Goal: Transaction & Acquisition: Obtain resource

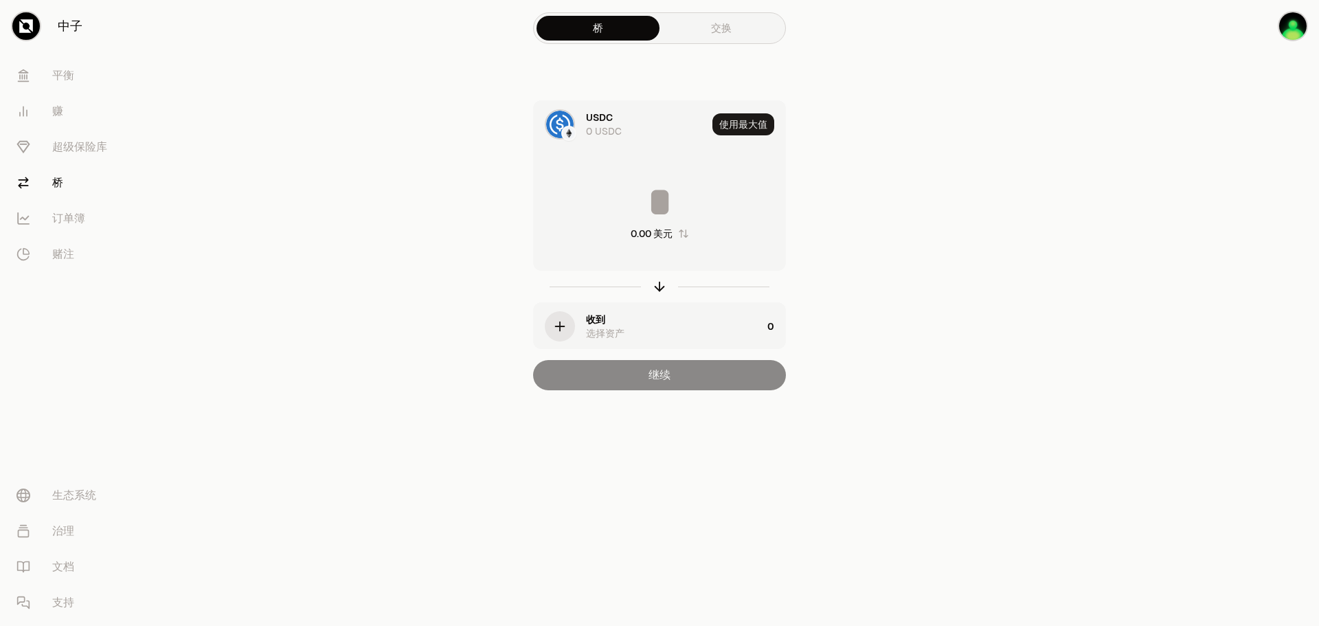
click at [641, 339] on div "收到 选择资产" at bounding box center [674, 326] width 176 height 27
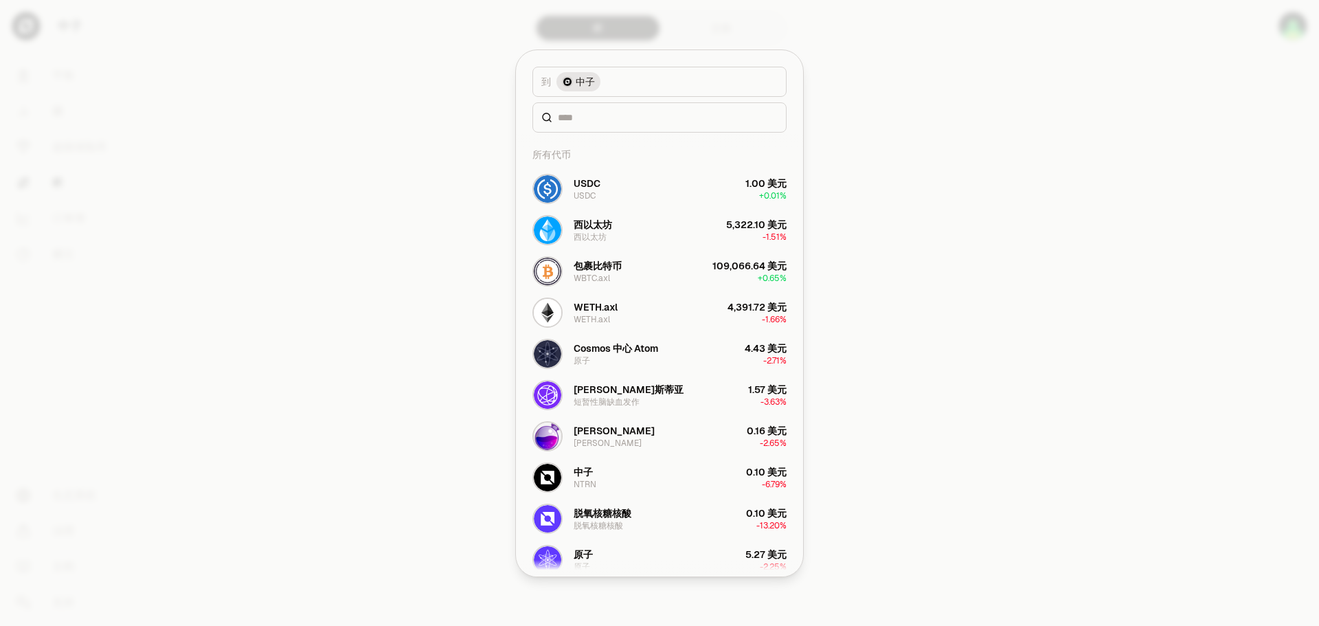
click at [624, 84] on button "到 中子" at bounding box center [659, 82] width 254 height 30
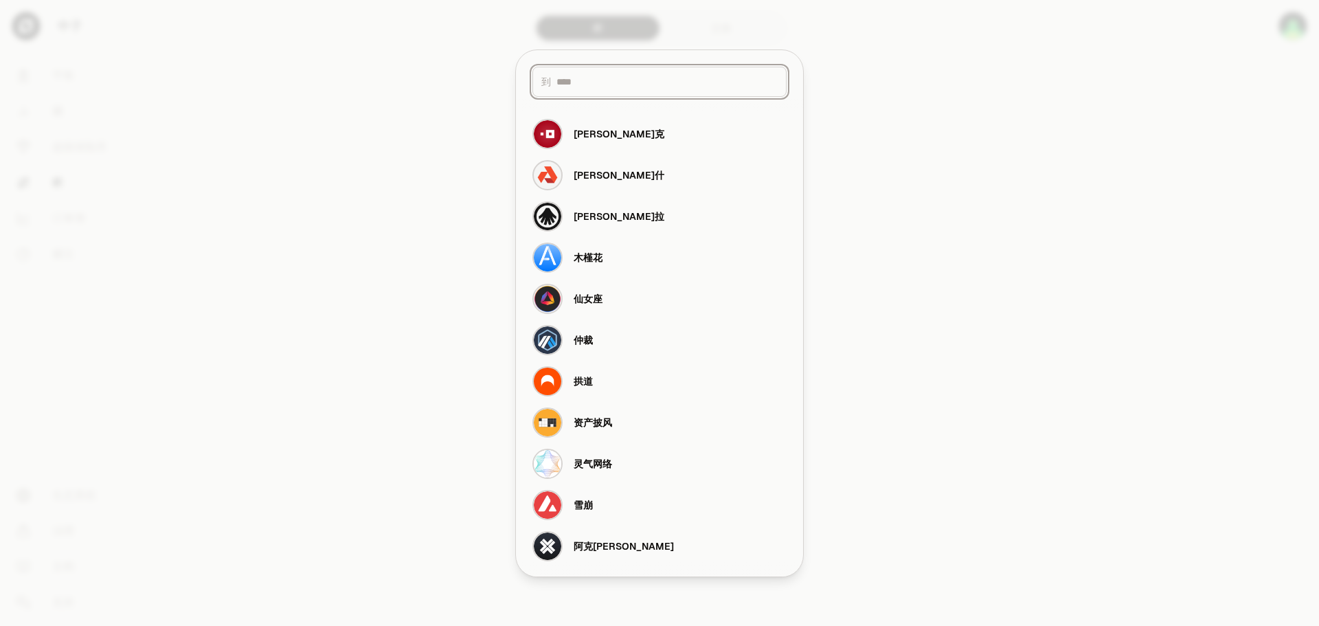
click at [633, 78] on input at bounding box center [666, 82] width 221 height 14
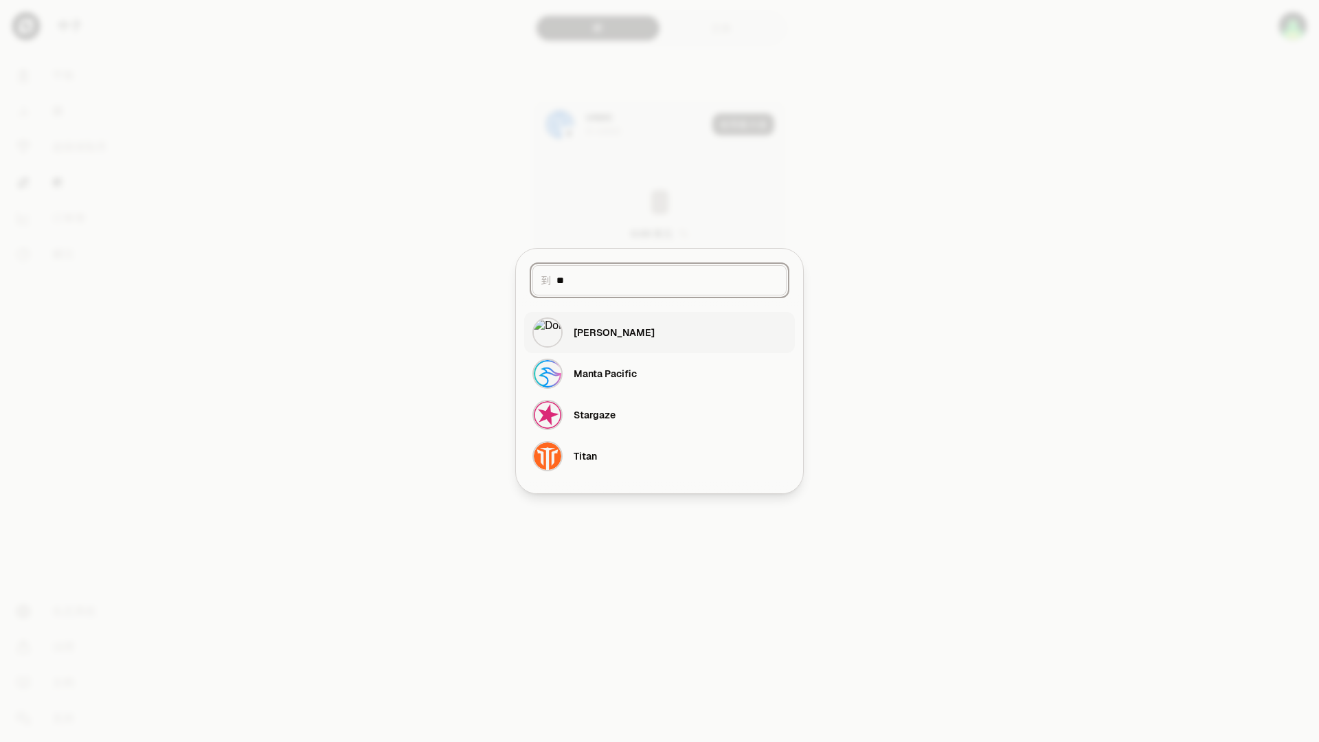
type input "*"
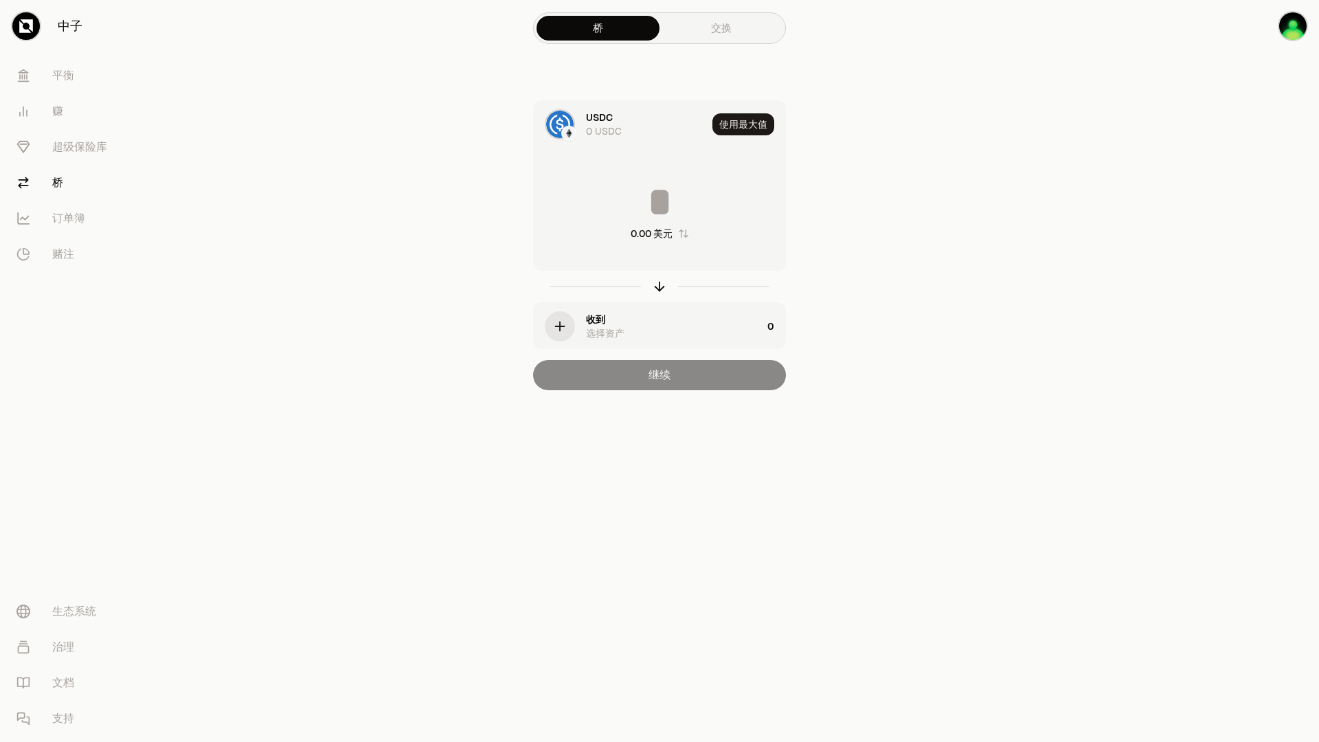
click at [729, 26] on font "交换" at bounding box center [721, 27] width 21 height 13
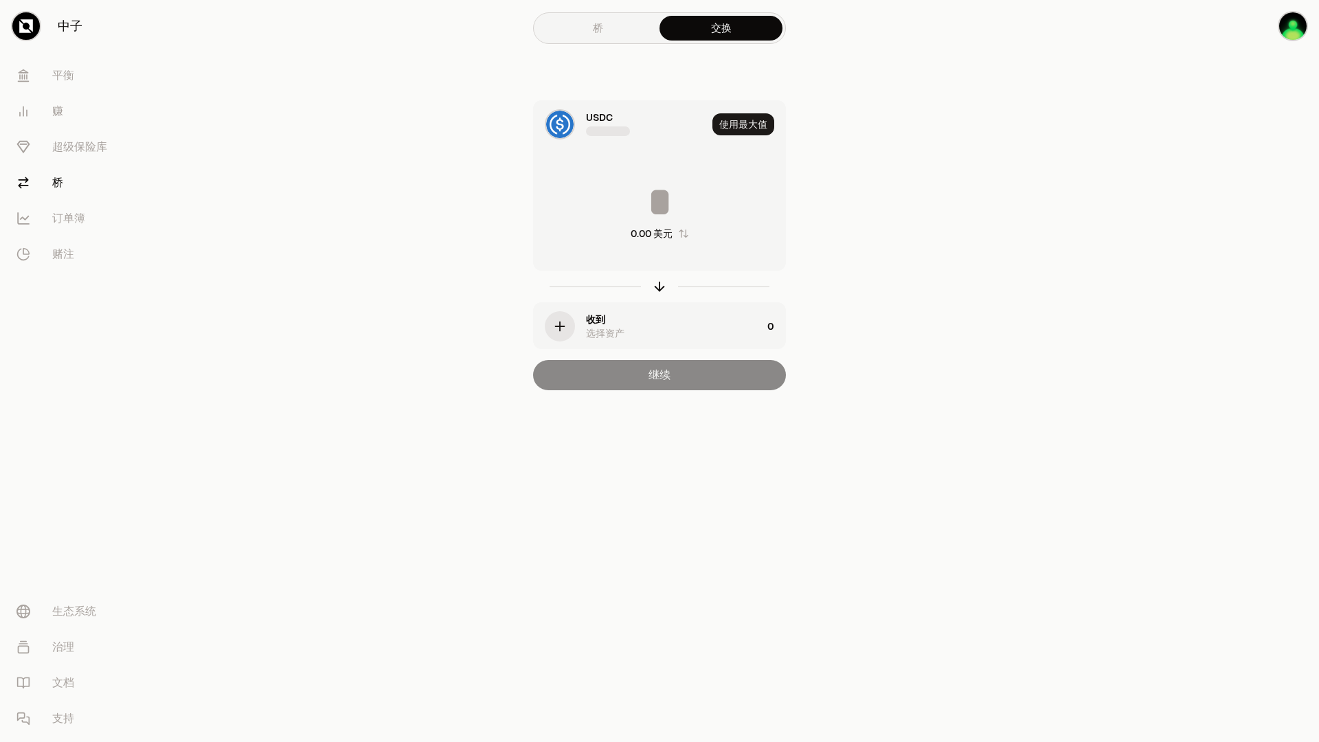
click at [560, 27] on link "桥" at bounding box center [597, 28] width 123 height 25
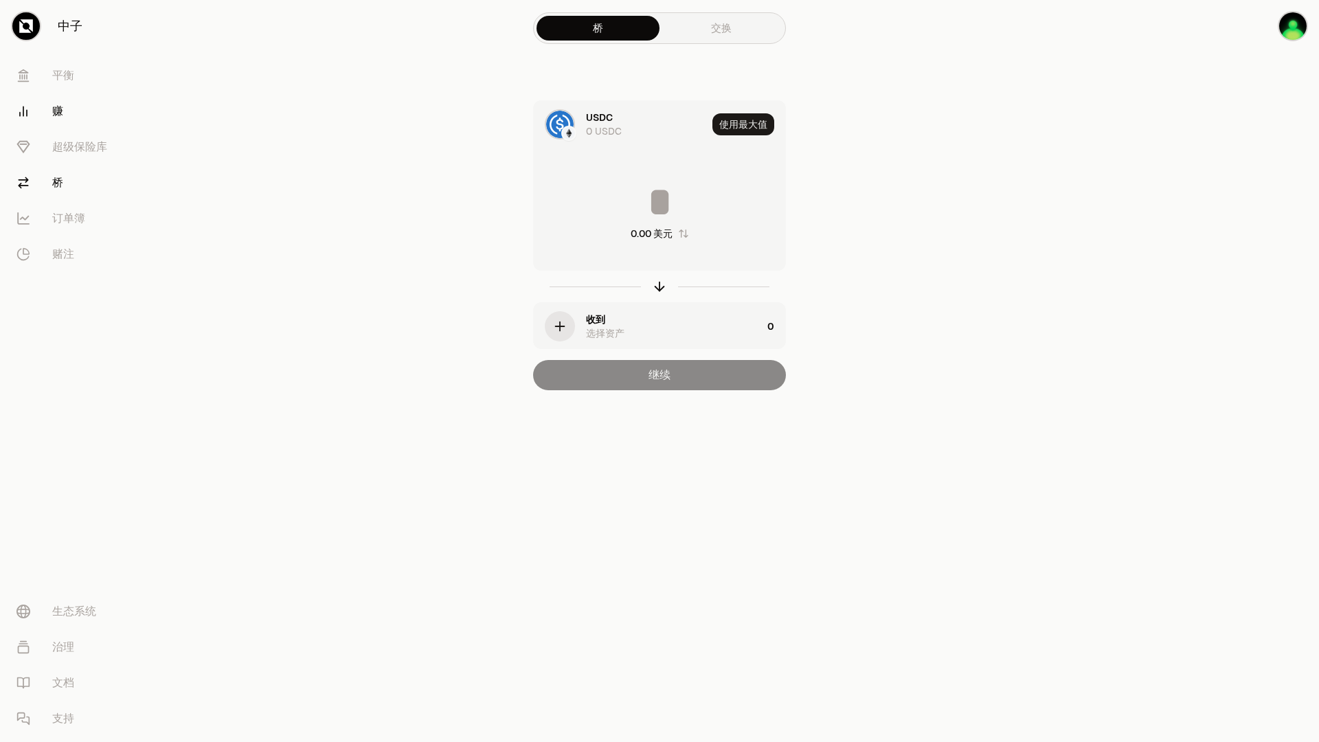
click at [58, 110] on font "赚" at bounding box center [57, 111] width 11 height 14
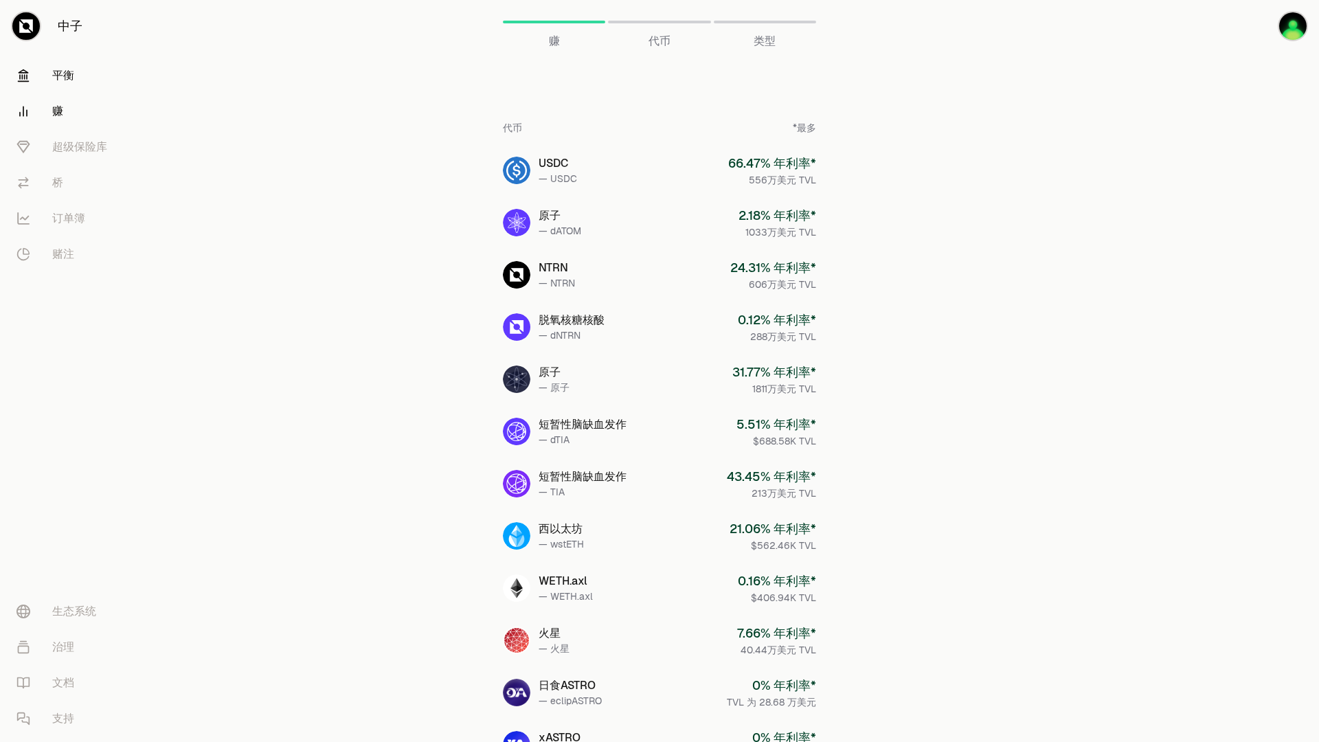
click at [73, 72] on font "平衡" at bounding box center [63, 75] width 22 height 14
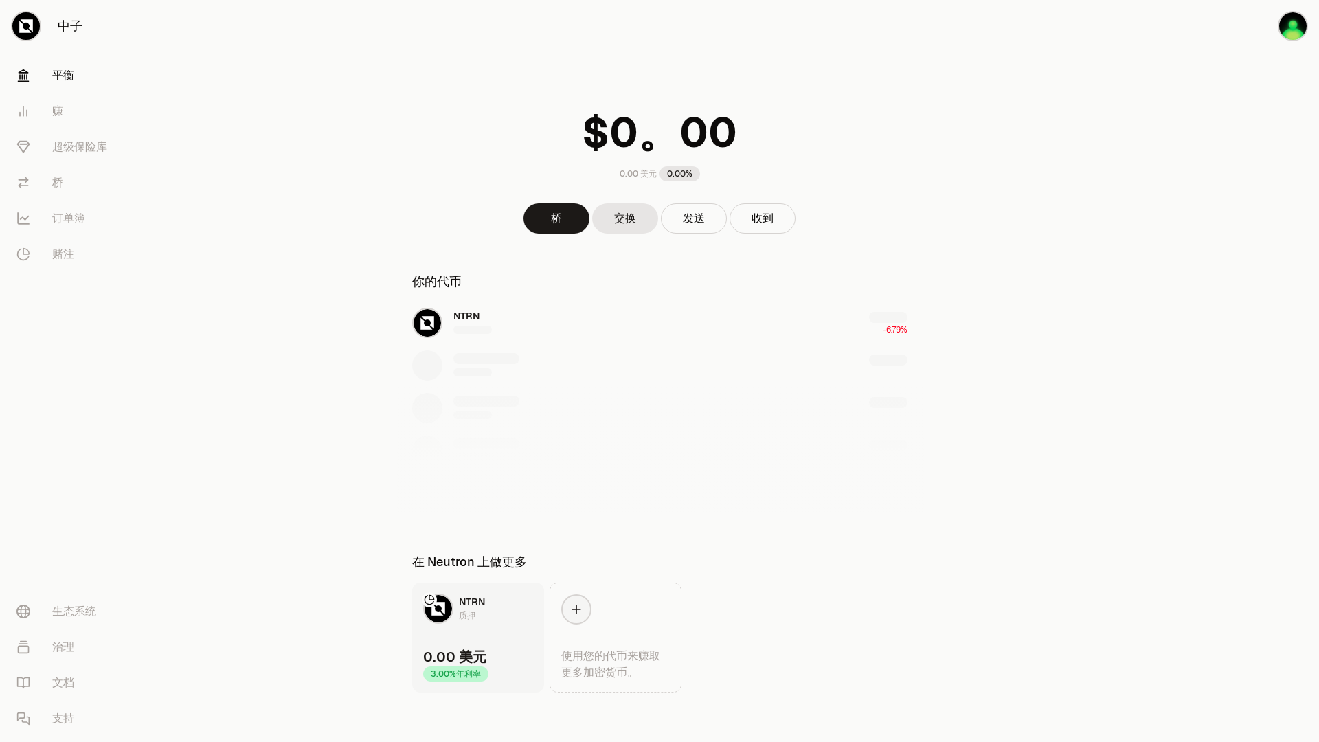
scroll to position [5, 0]
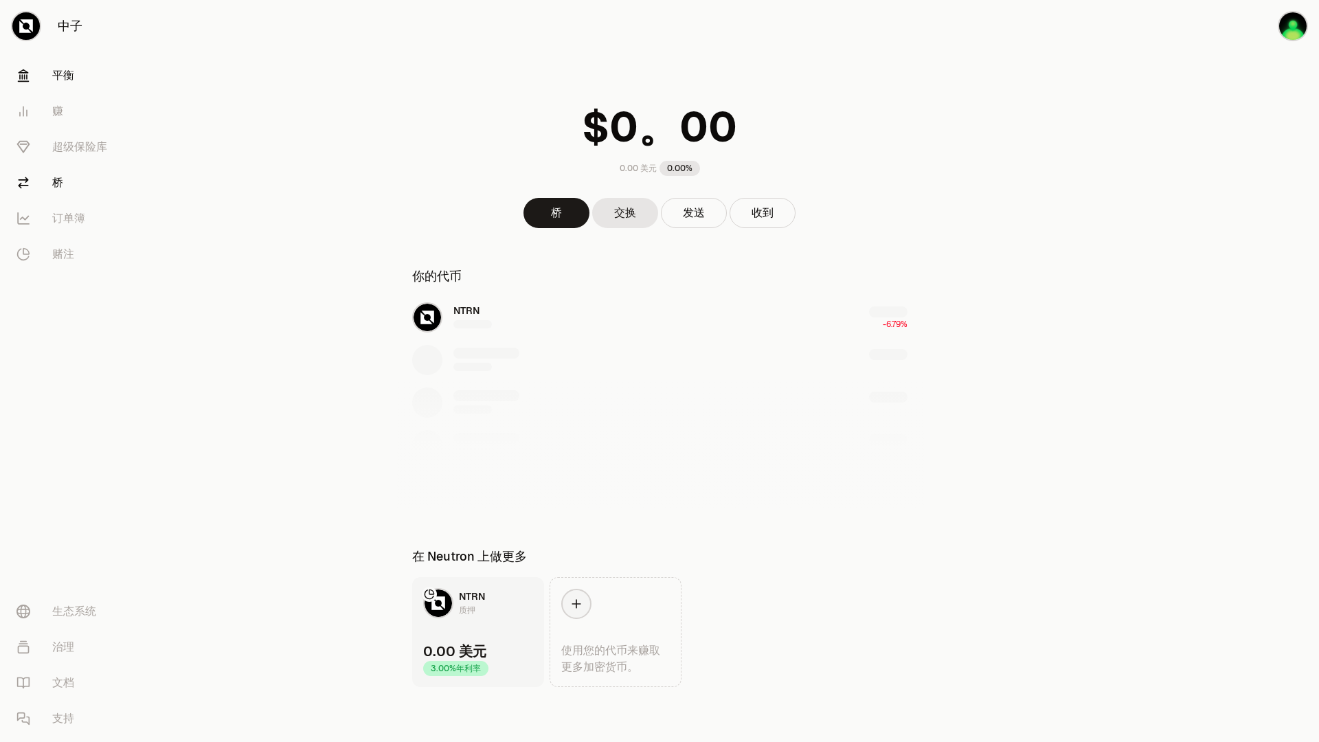
click at [63, 183] on link "桥" at bounding box center [76, 183] width 143 height 36
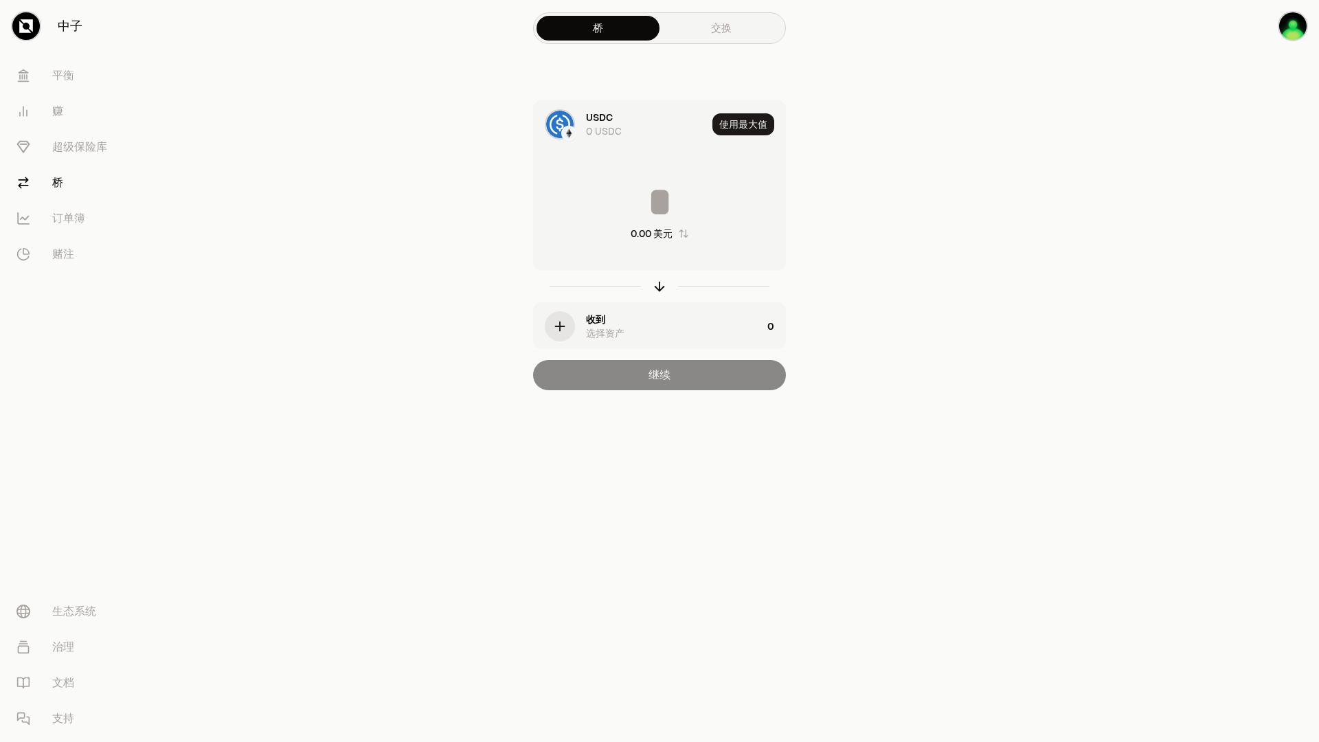
click at [749, 335] on div "收到 选择资产" at bounding box center [674, 326] width 176 height 27
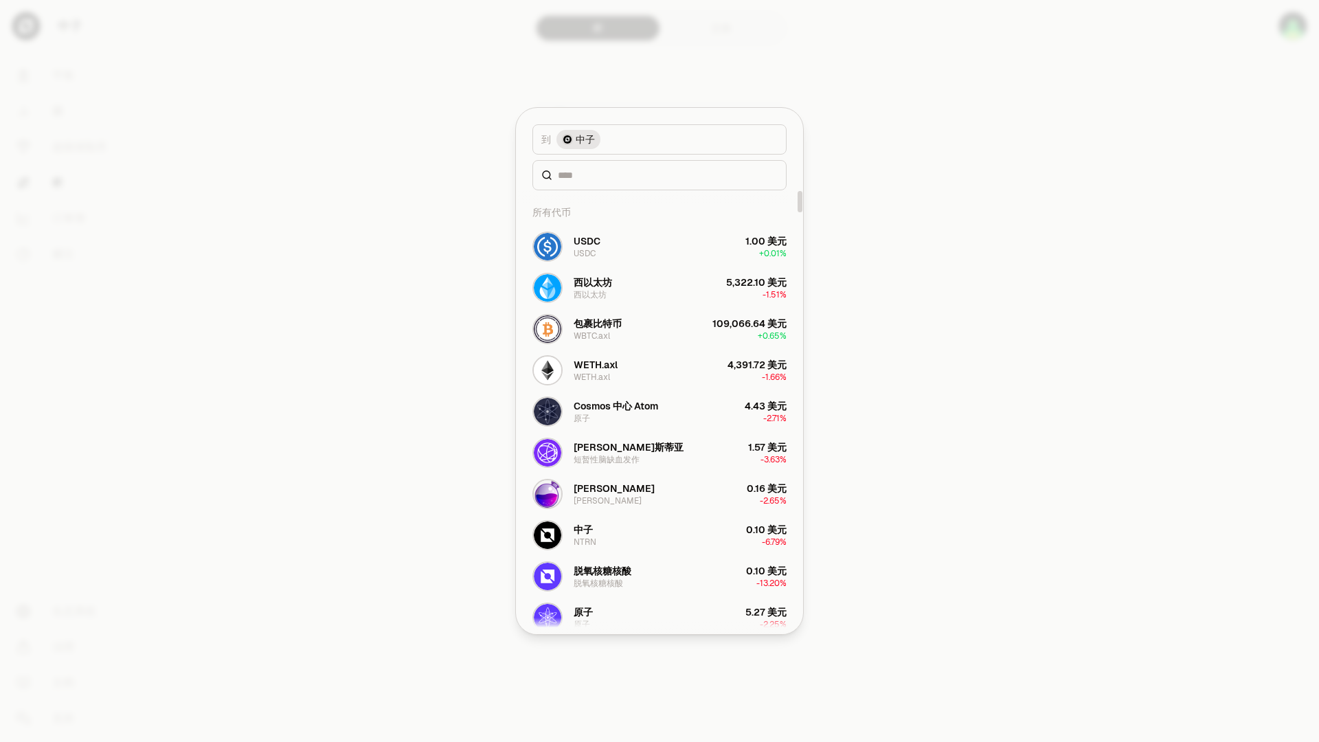
click at [877, 253] on div at bounding box center [659, 371] width 1319 height 742
click at [408, 295] on div at bounding box center [659, 371] width 1319 height 742
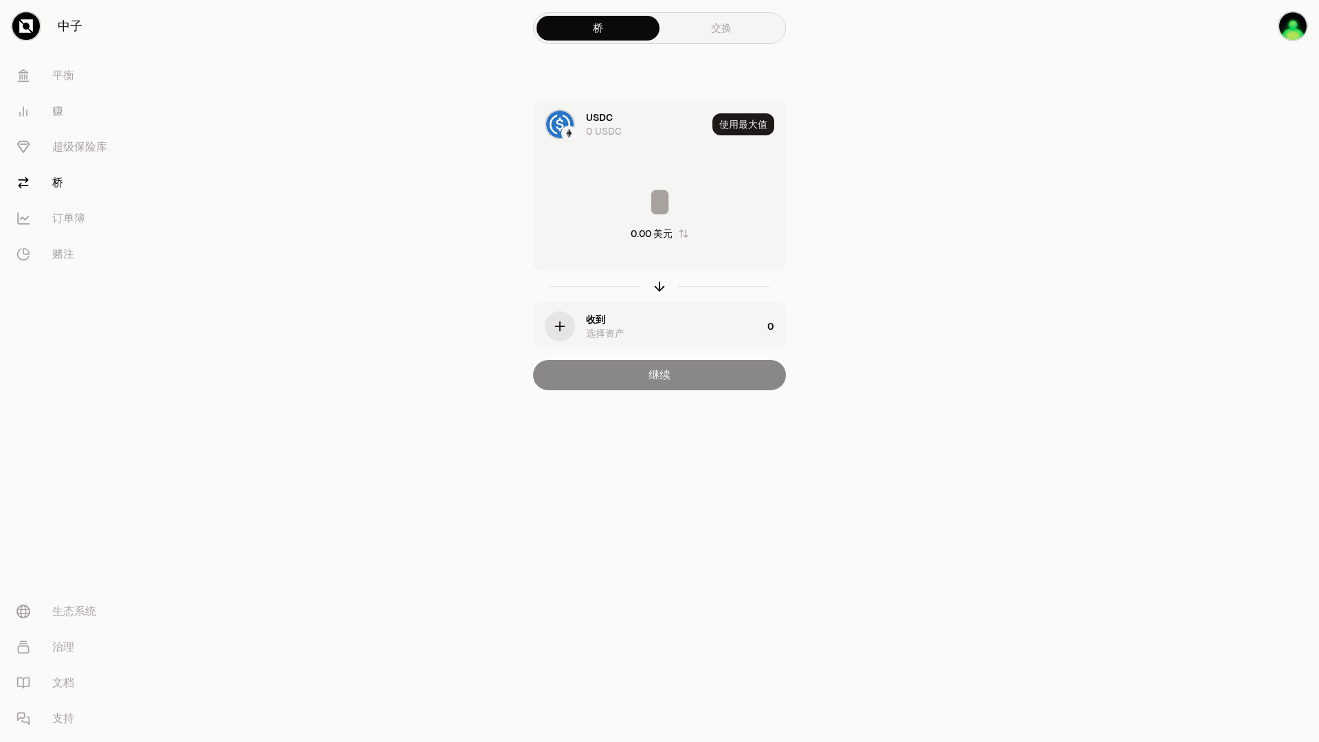
click at [659, 201] on input at bounding box center [659, 201] width 251 height 41
type input "*"
click at [692, 204] on input "*" at bounding box center [659, 201] width 251 height 41
click at [649, 204] on input "*" at bounding box center [659, 201] width 251 height 41
drag, startPoint x: 677, startPoint y: 207, endPoint x: 645, endPoint y: 207, distance: 32.3
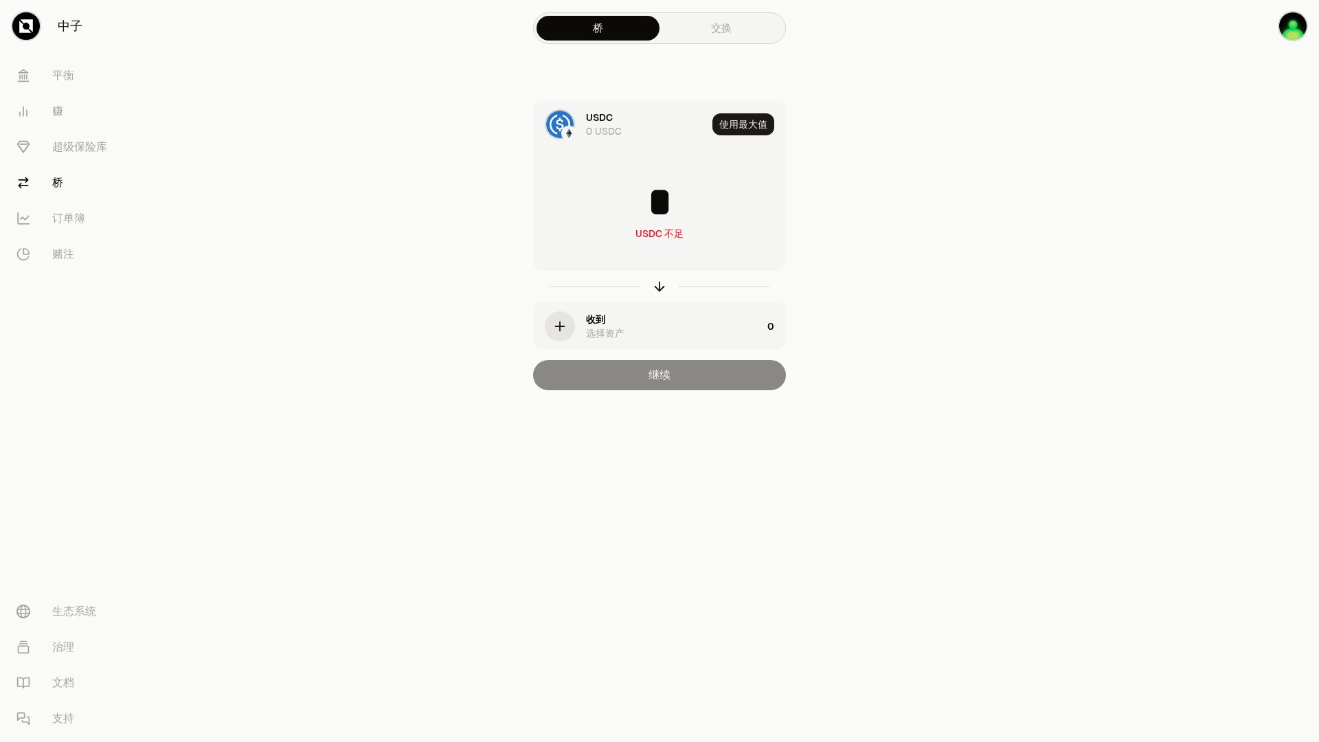
click at [650, 207] on input "*" at bounding box center [659, 201] width 251 height 41
click at [973, 207] on main "桥 交换 USDC 0 USDC 使用最大值 0.00 美元 收到 选择资产 0 继续" at bounding box center [736, 222] width 1165 height 445
click at [743, 124] on font "使用最大值" at bounding box center [743, 124] width 48 height 12
type input "*"
click at [567, 134] on img at bounding box center [569, 133] width 12 height 12
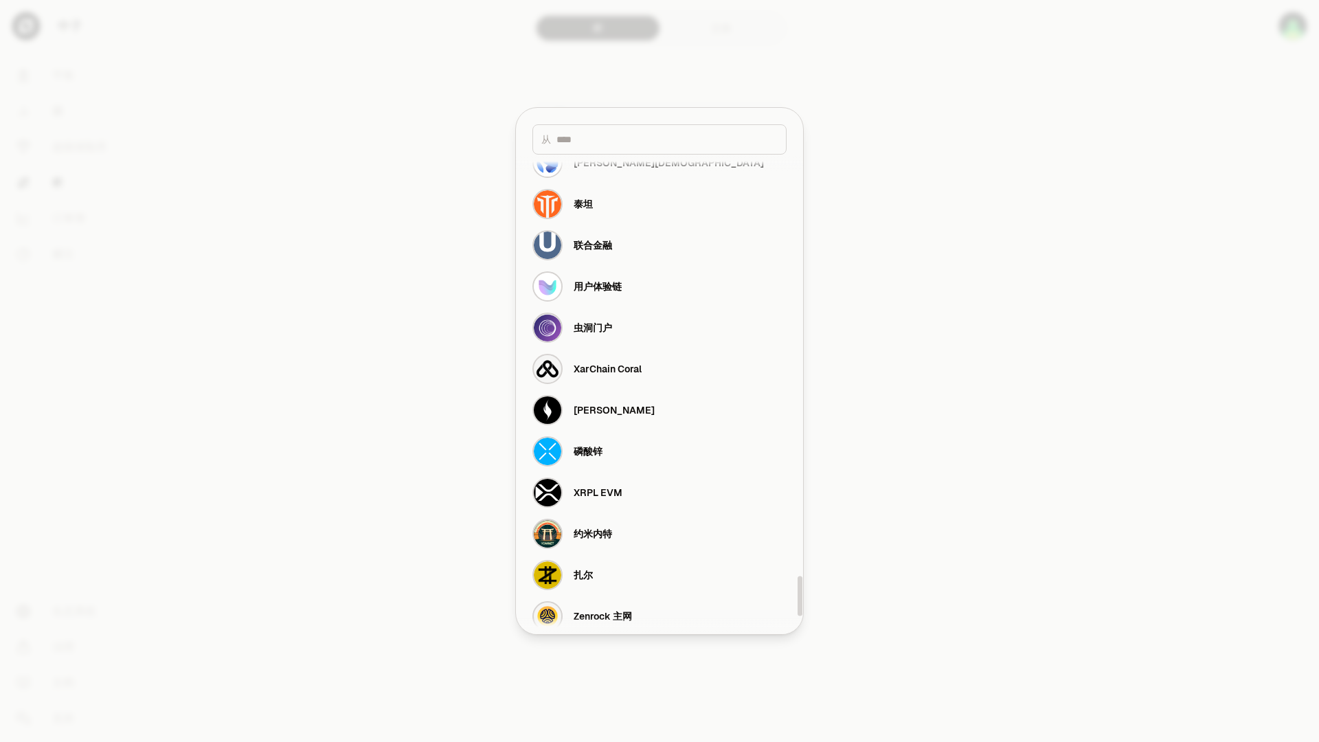
scroll to position [5034, 0]
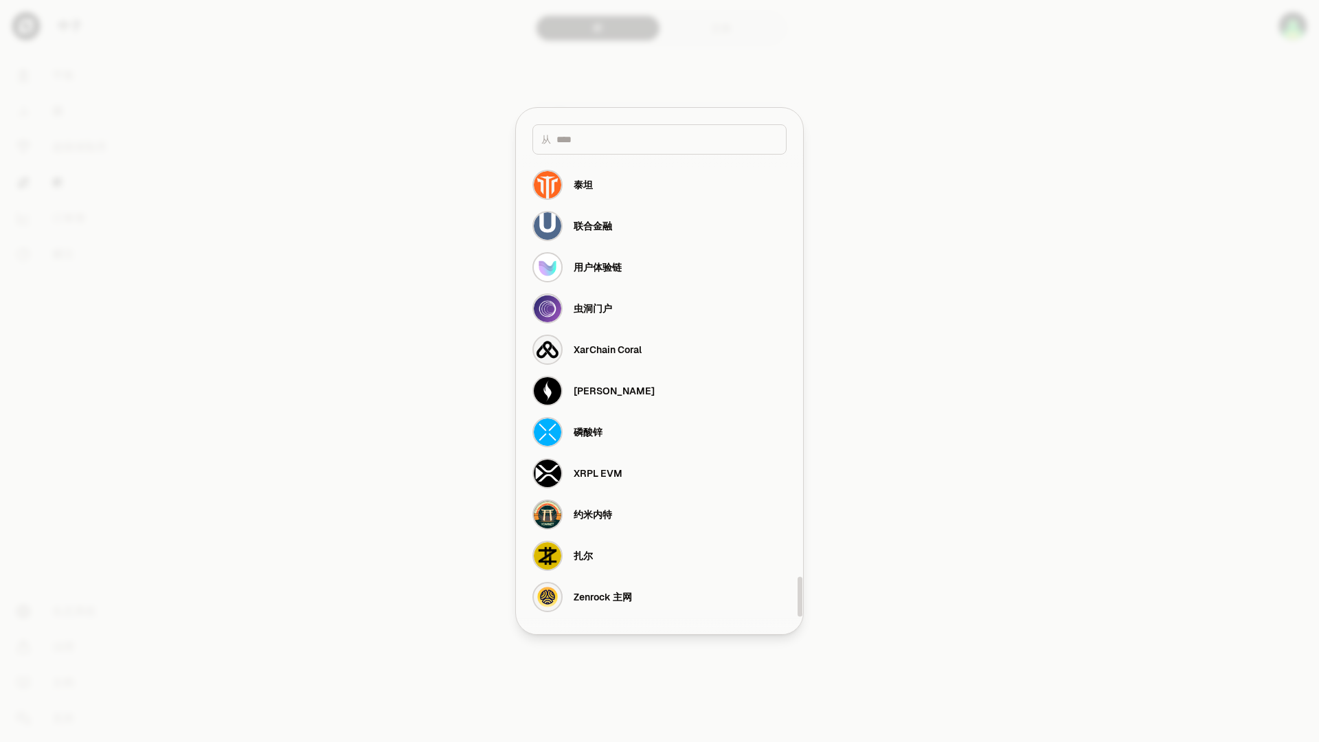
click at [1012, 399] on div at bounding box center [659, 371] width 1319 height 742
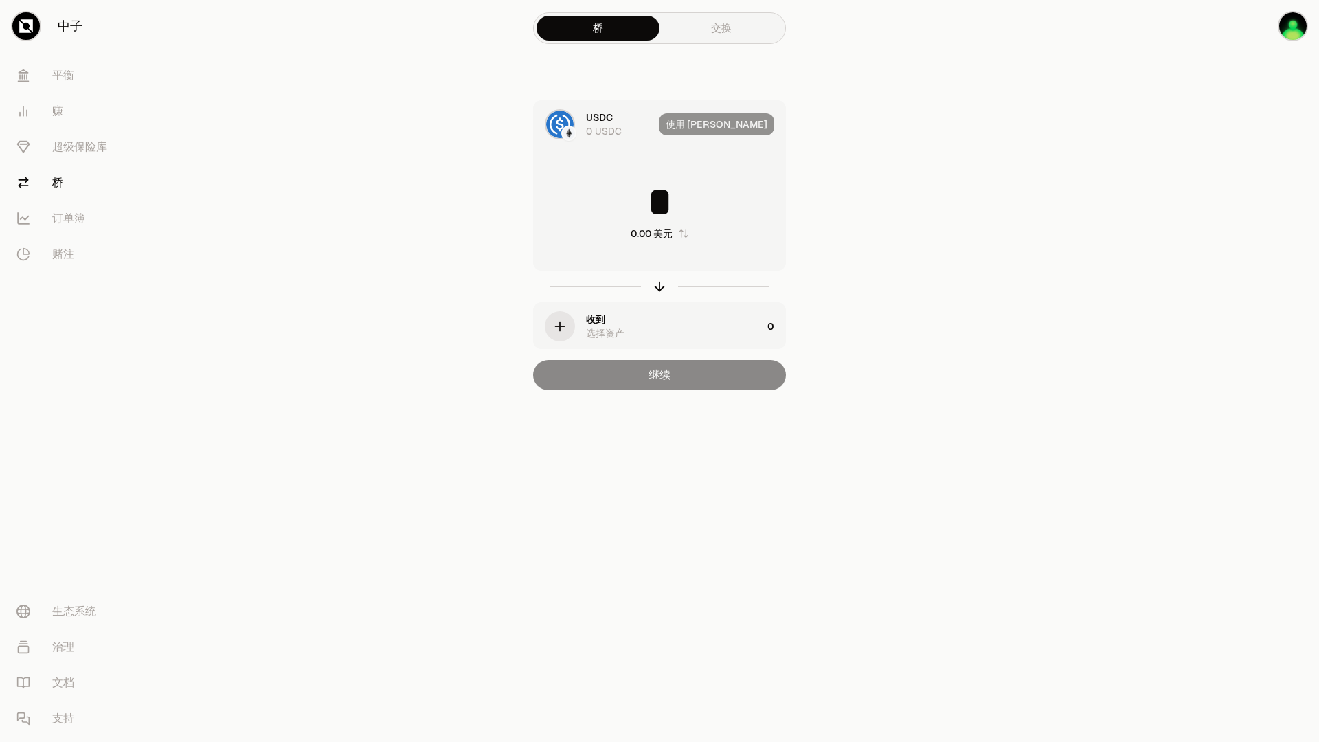
click at [720, 32] on font "交换" at bounding box center [721, 27] width 21 height 13
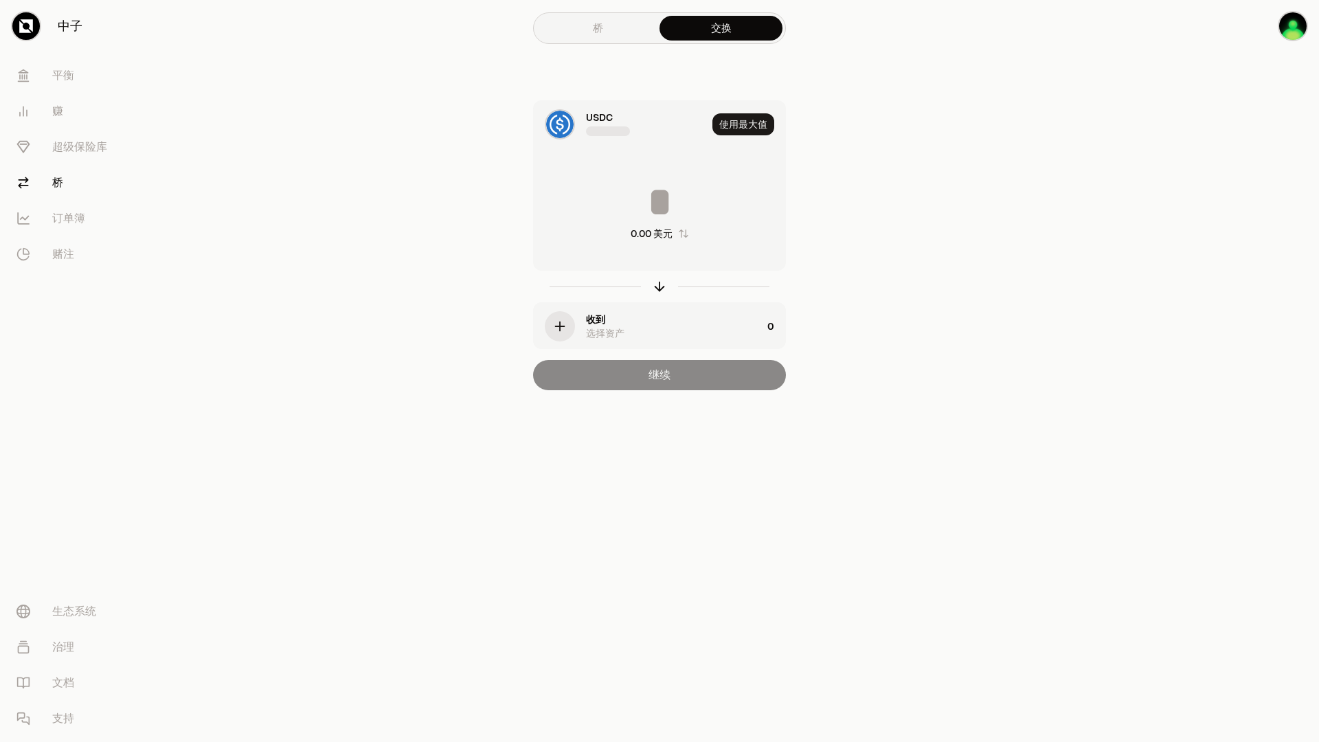
click at [652, 219] on input at bounding box center [659, 201] width 251 height 41
click at [588, 120] on font "USDC" at bounding box center [599, 117] width 27 height 12
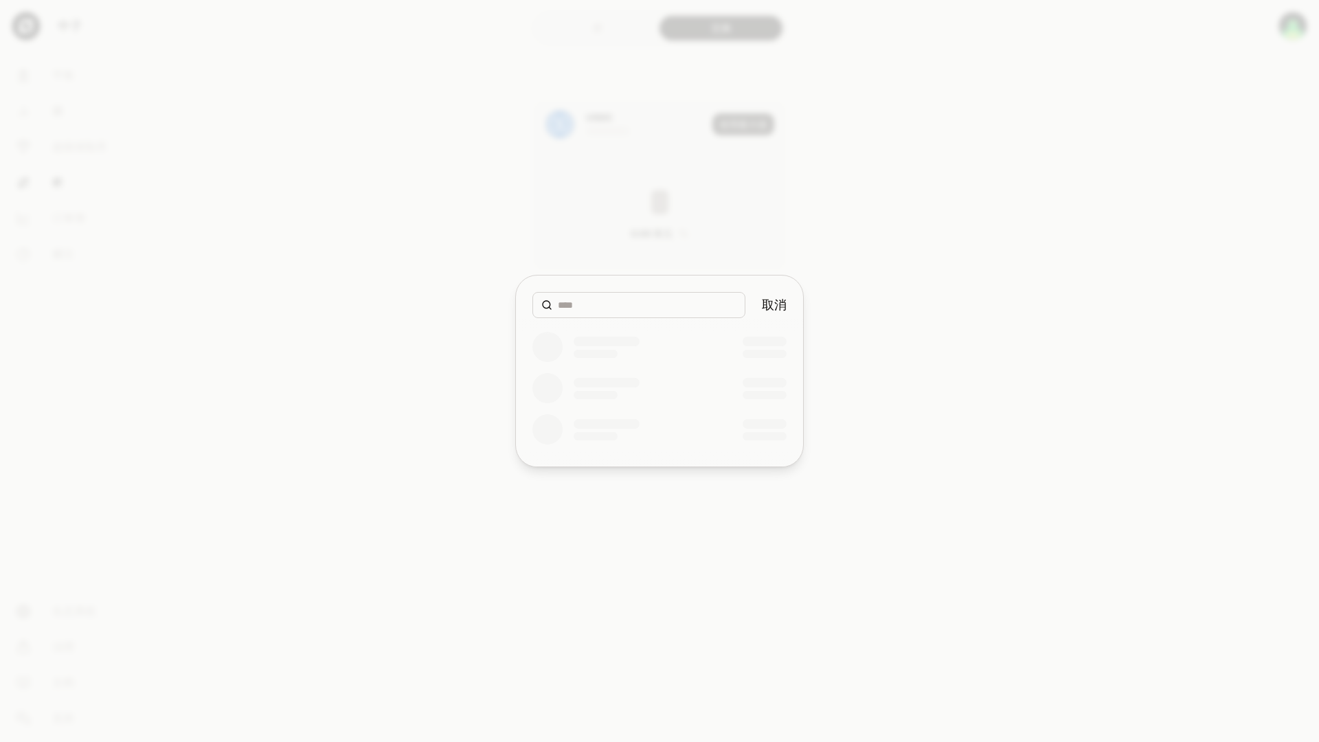
click at [767, 308] on font "取消" at bounding box center [774, 305] width 25 height 16
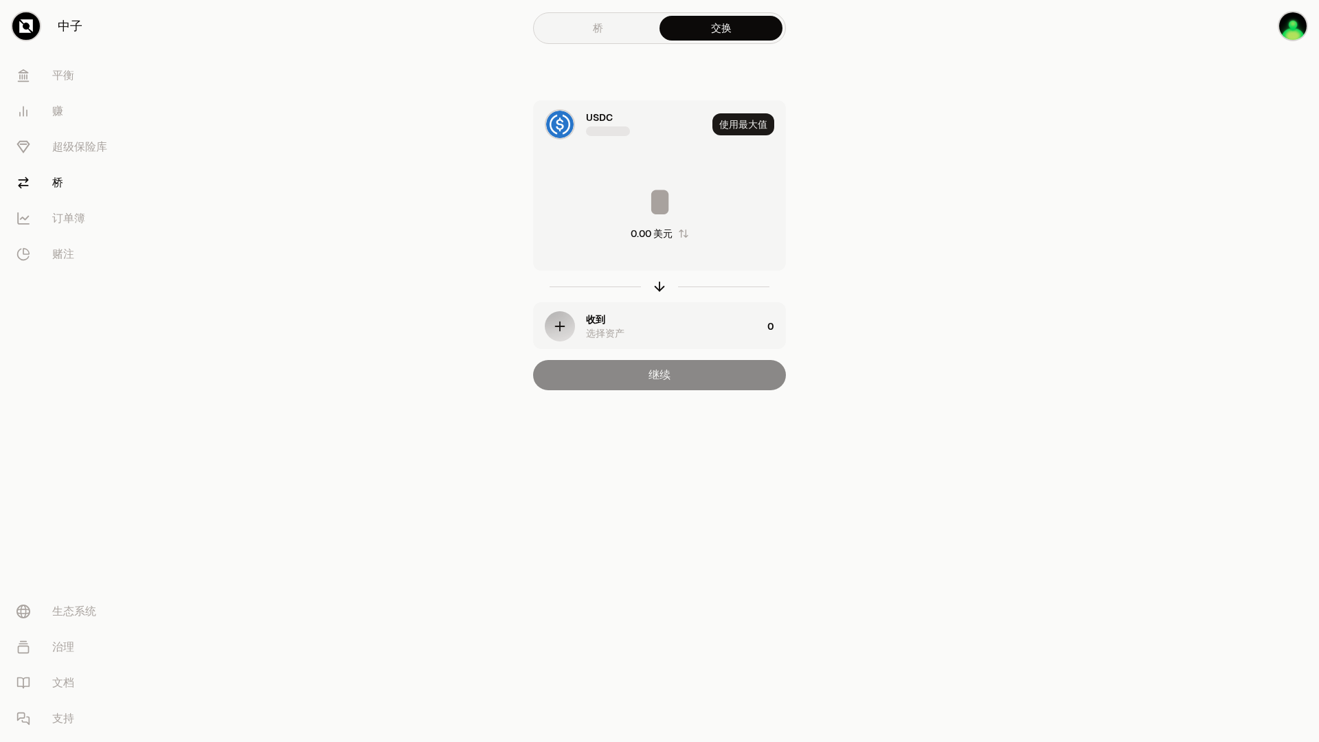
click at [583, 34] on link "桥" at bounding box center [597, 28] width 123 height 25
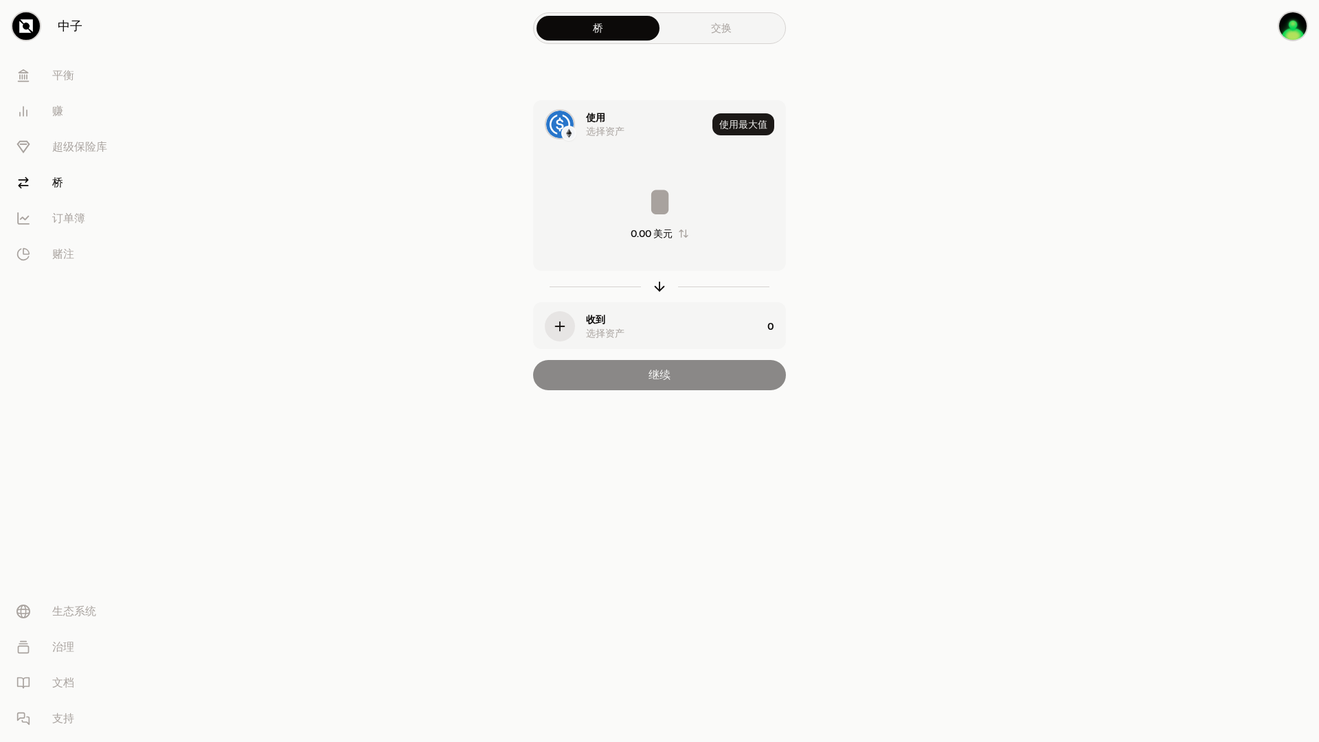
click at [576, 136] on div "使用 选择资产" at bounding box center [620, 124] width 173 height 47
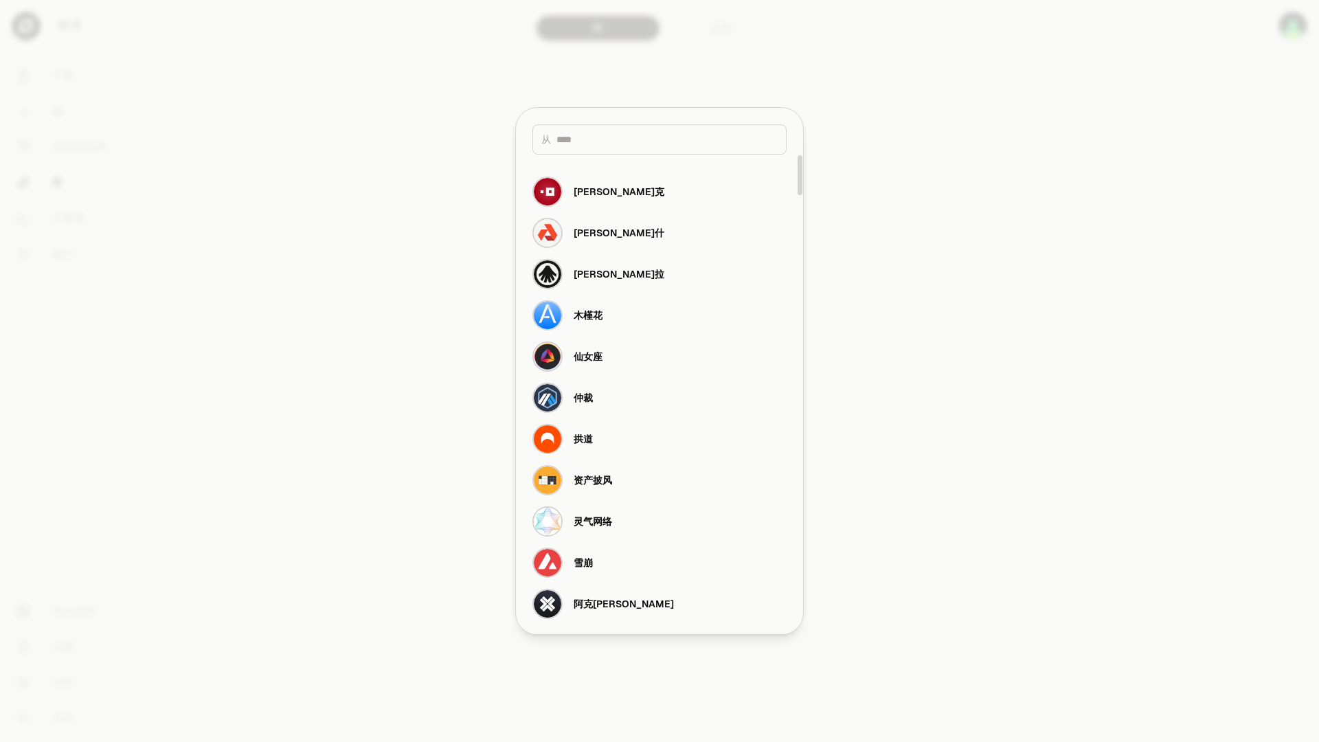
click at [926, 217] on div at bounding box center [659, 371] width 1319 height 742
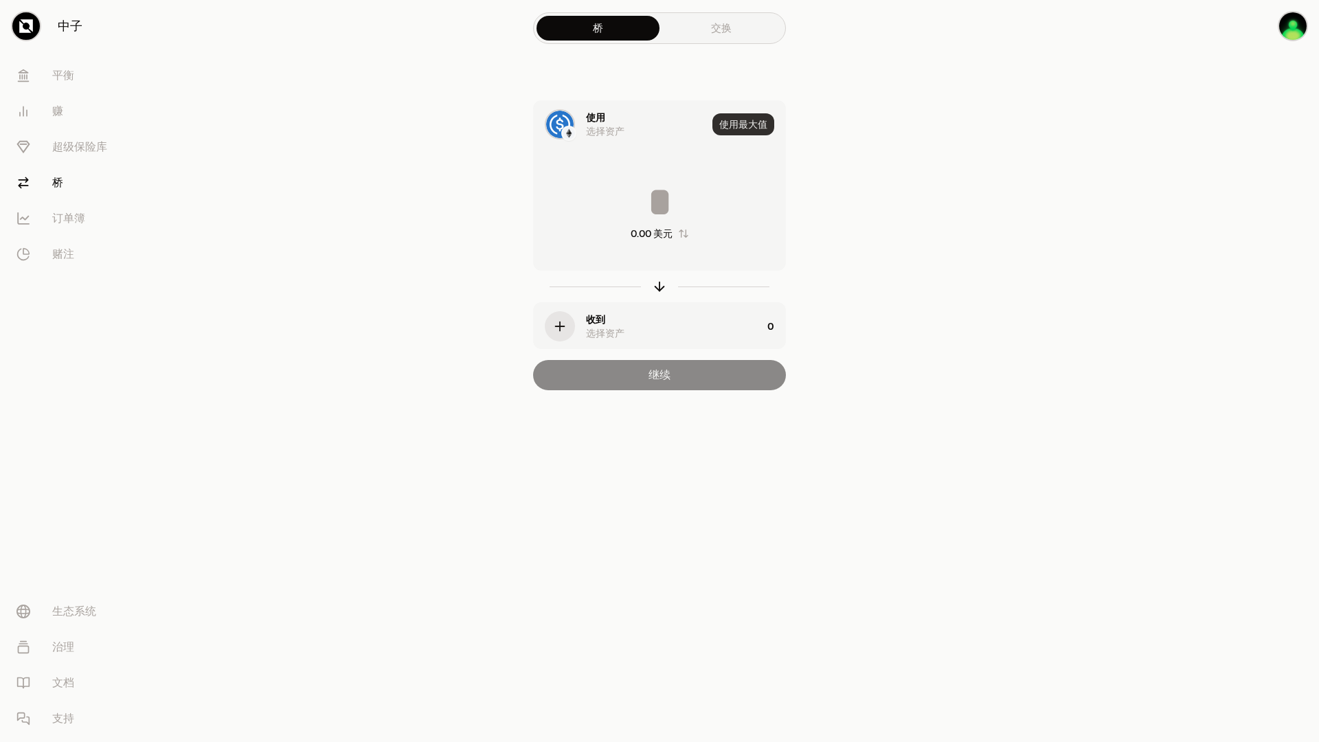
click at [741, 122] on font "使用最大值" at bounding box center [743, 124] width 48 height 12
type input "*"
click at [559, 325] on icon "button" at bounding box center [559, 326] width 15 height 15
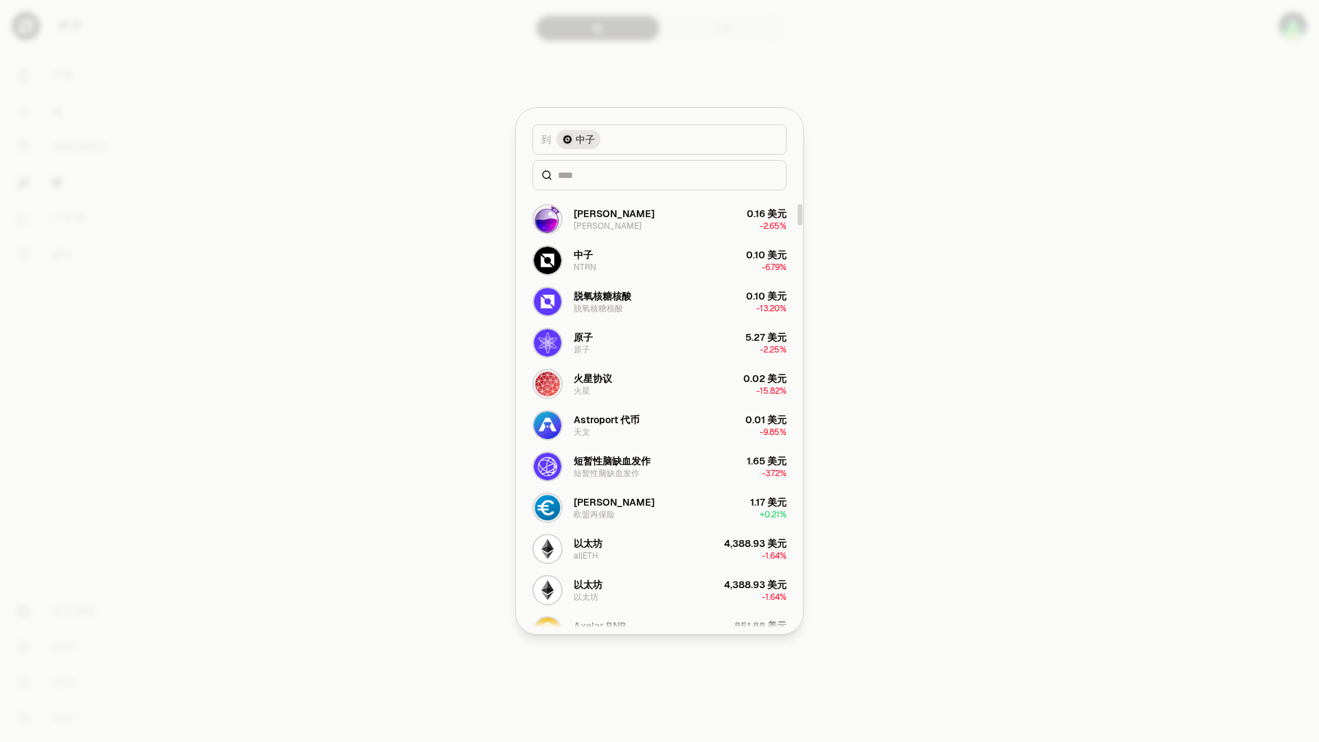
click at [1047, 339] on div at bounding box center [659, 371] width 1319 height 742
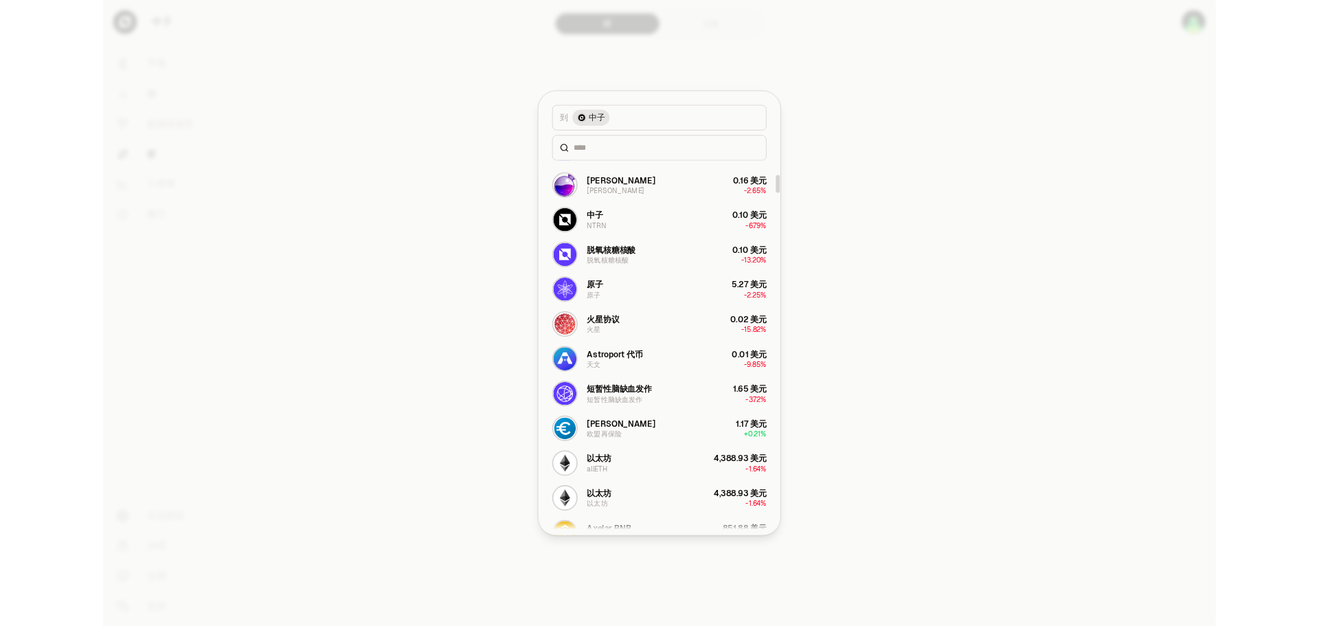
scroll to position [343, 0]
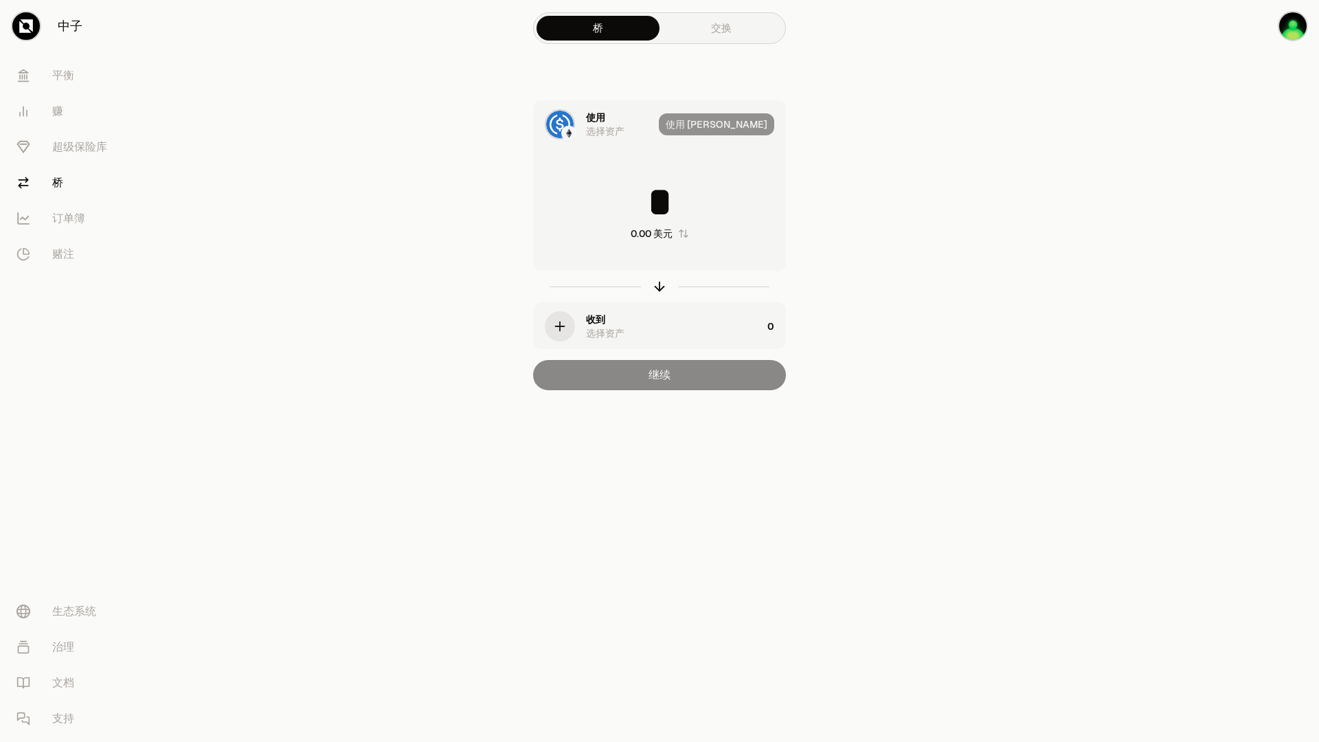
click at [773, 324] on font "0" at bounding box center [770, 326] width 7 height 12
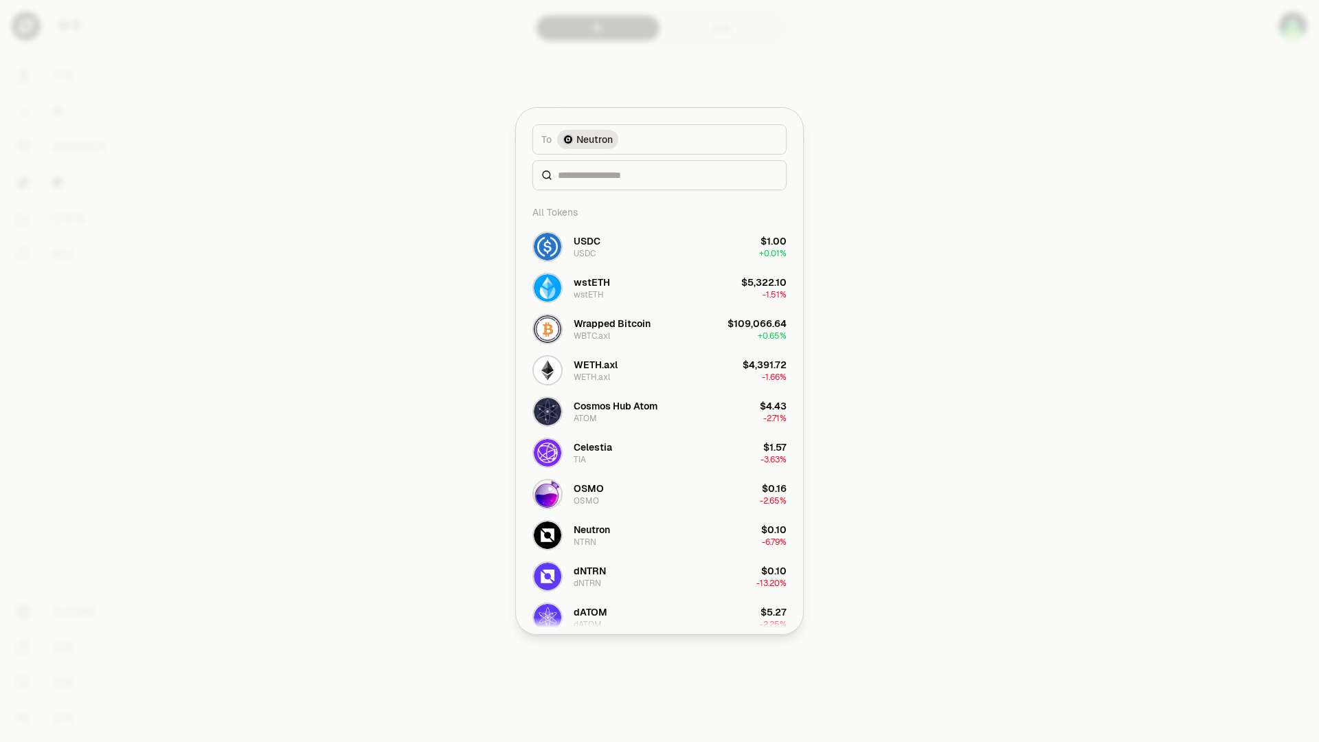
click at [1009, 255] on div at bounding box center [659, 371] width 1319 height 742
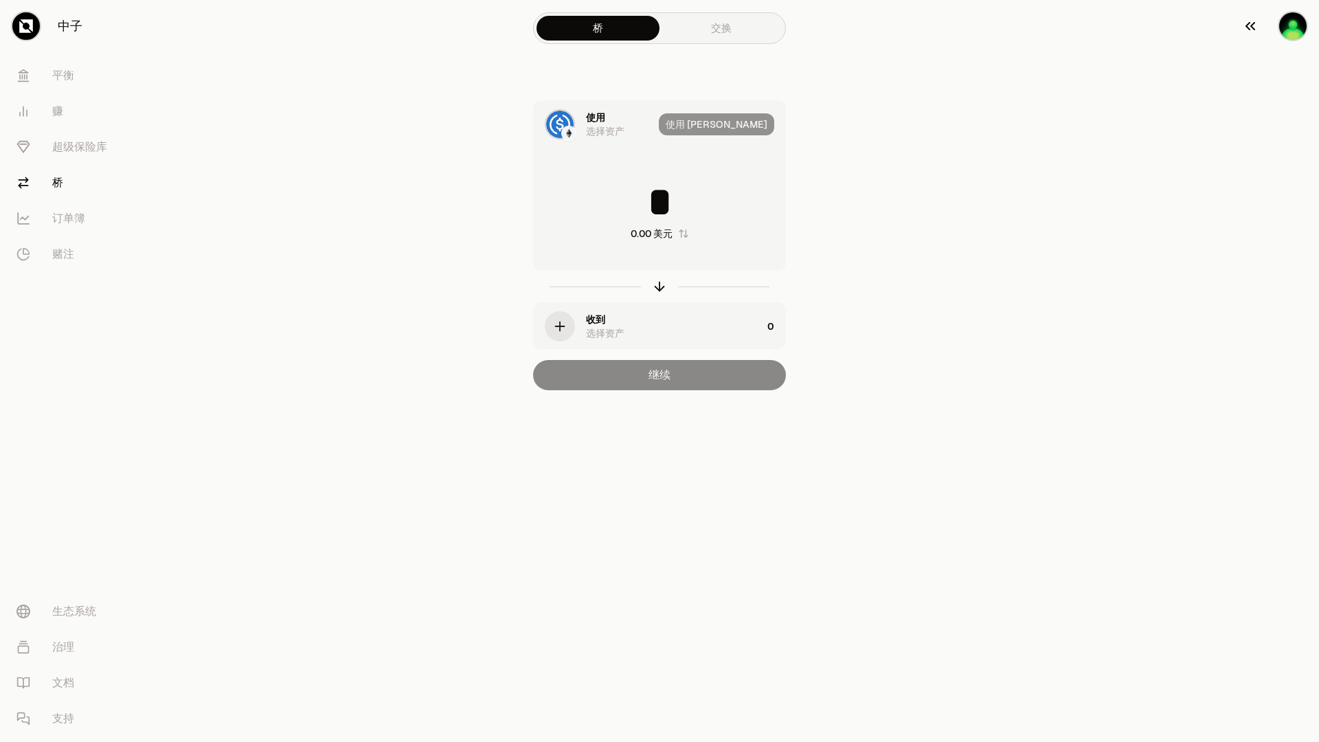
click at [1287, 29] on img "button" at bounding box center [1292, 25] width 27 height 27
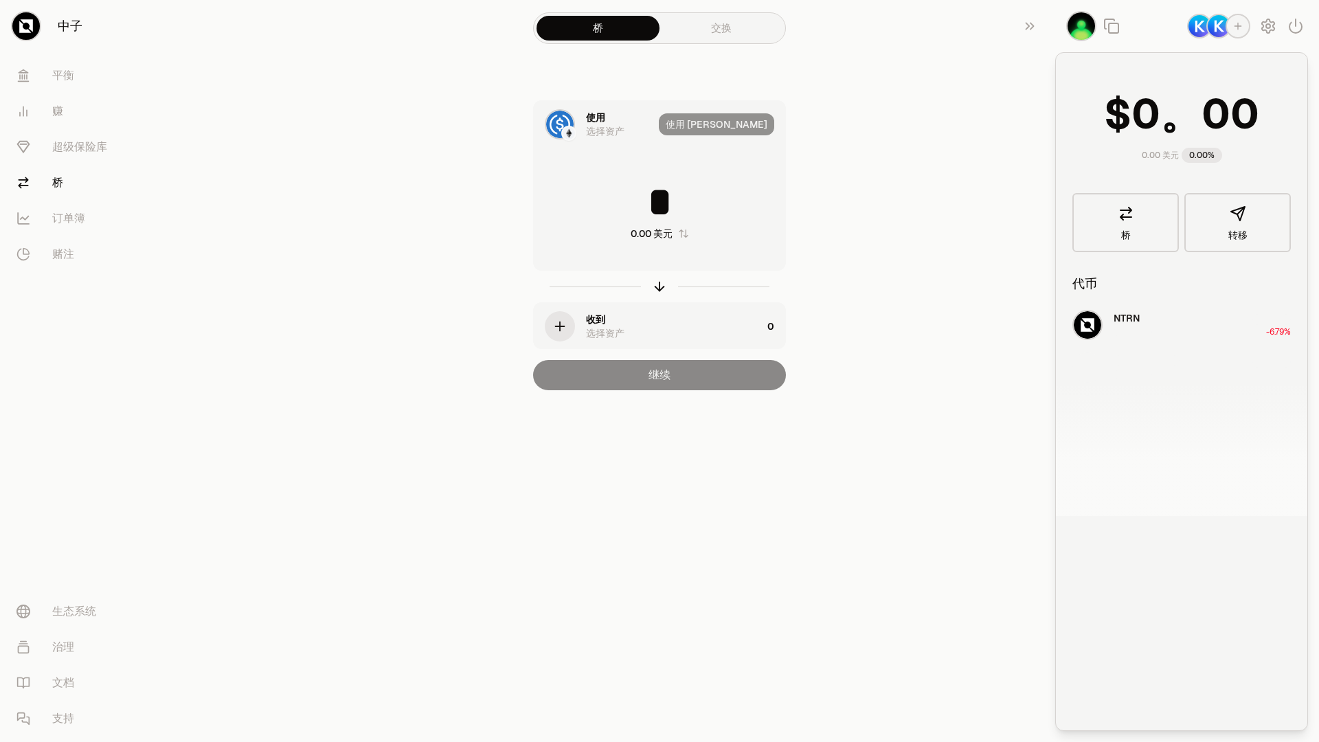
click at [1104, 334] on div "NTRN -6.79%" at bounding box center [1181, 410] width 251 height 212
click at [1086, 328] on div "NTRN -6.79%" at bounding box center [1181, 410] width 251 height 212
click at [1139, 326] on div "NTRN -6.79%" at bounding box center [1181, 410] width 251 height 212
click at [1141, 223] on link "桥" at bounding box center [1125, 222] width 106 height 59
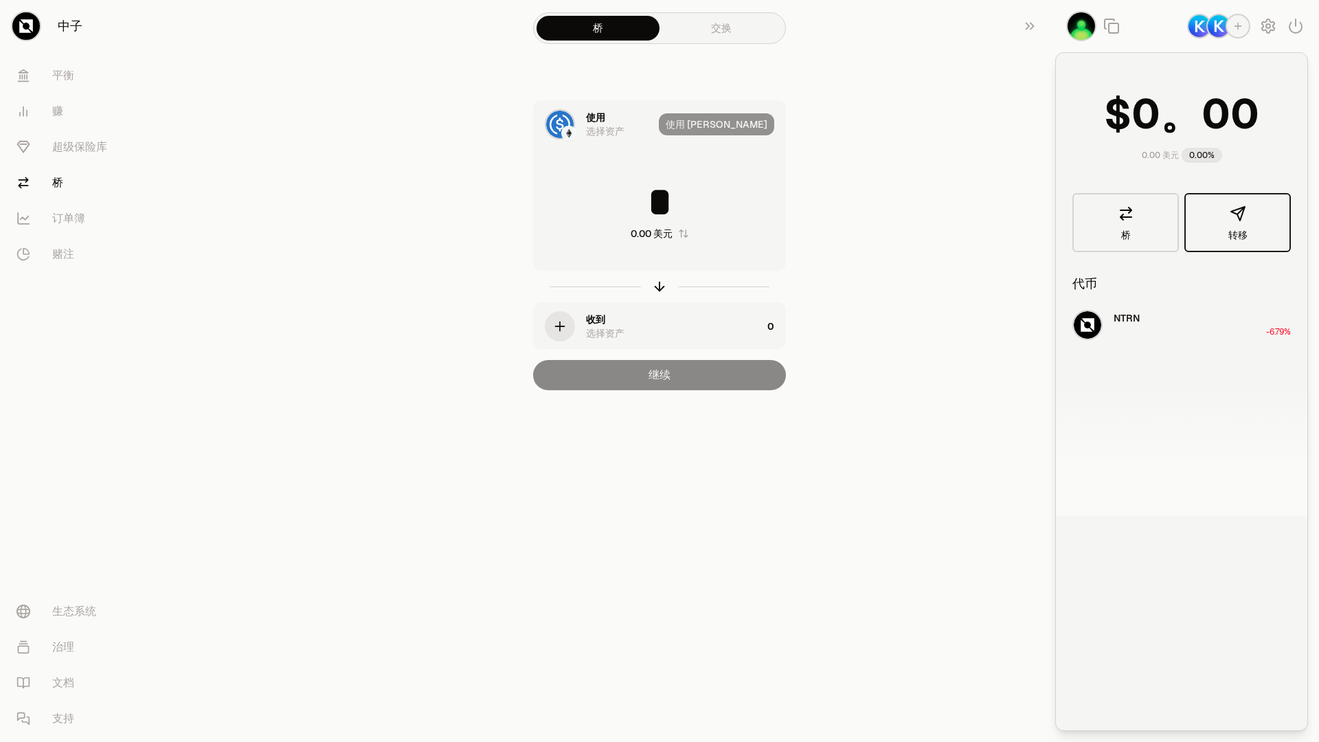
click at [1234, 224] on button "转移" at bounding box center [1237, 222] width 106 height 59
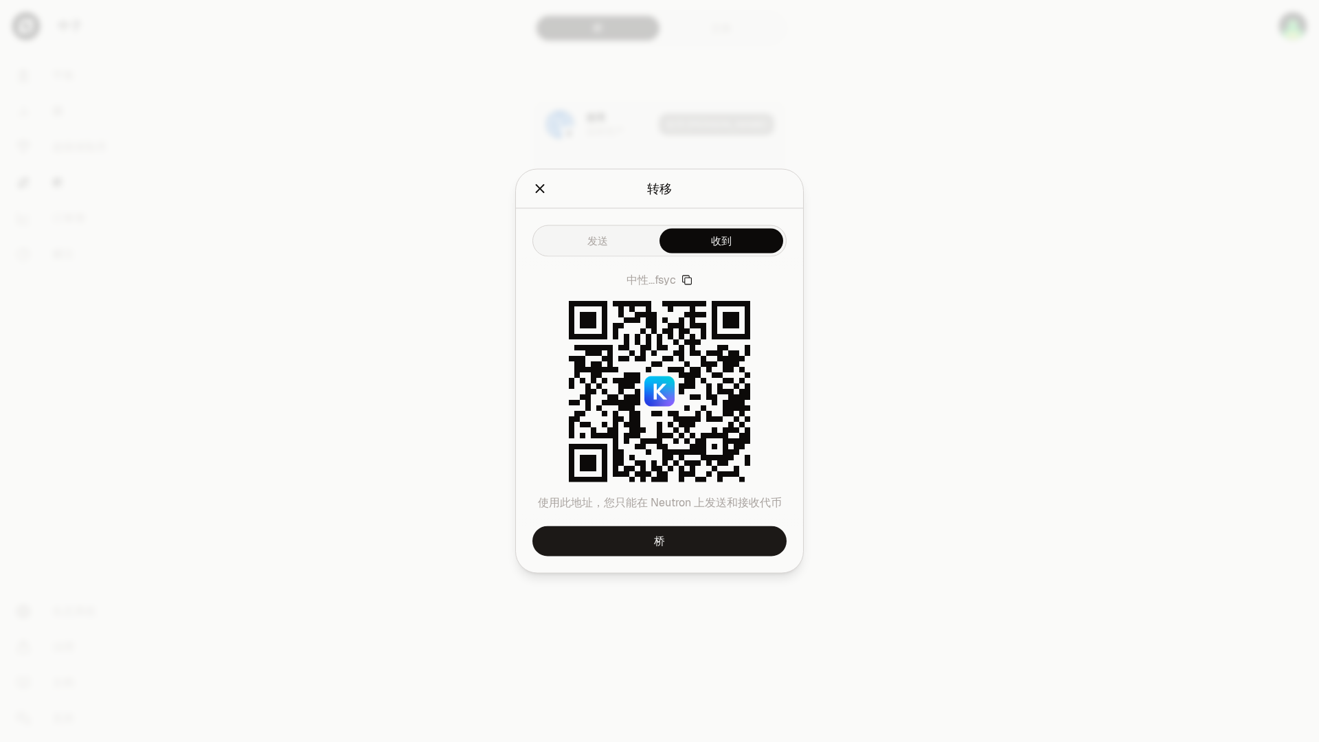
click at [537, 186] on icon "关闭" at bounding box center [539, 188] width 15 height 15
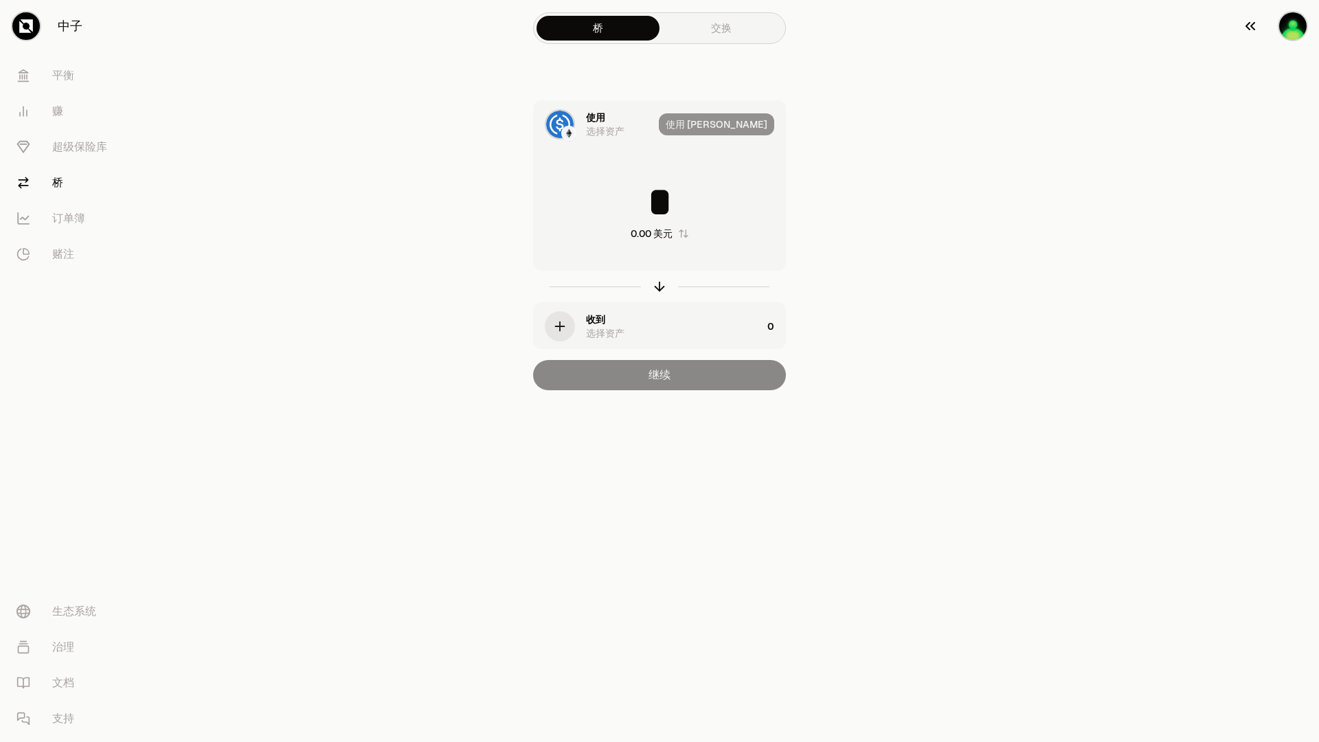
click at [1289, 36] on img "button" at bounding box center [1292, 25] width 27 height 27
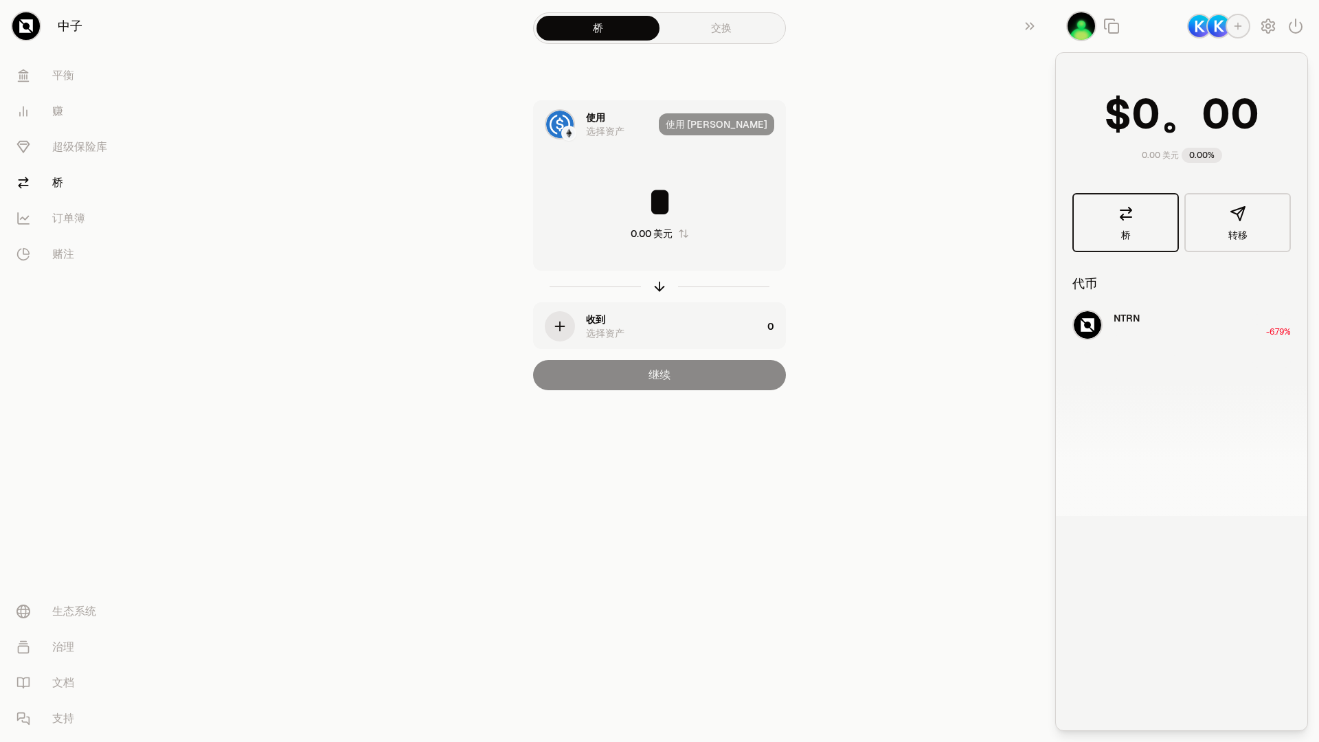
click at [1126, 220] on icon at bounding box center [1125, 213] width 16 height 16
click at [1122, 217] on icon at bounding box center [1125, 213] width 11 height 12
click at [1126, 229] on font "桥" at bounding box center [1126, 235] width 10 height 12
click at [1170, 128] on font "。" at bounding box center [1180, 114] width 41 height 54
click at [1139, 120] on font "0" at bounding box center [1145, 114] width 29 height 54
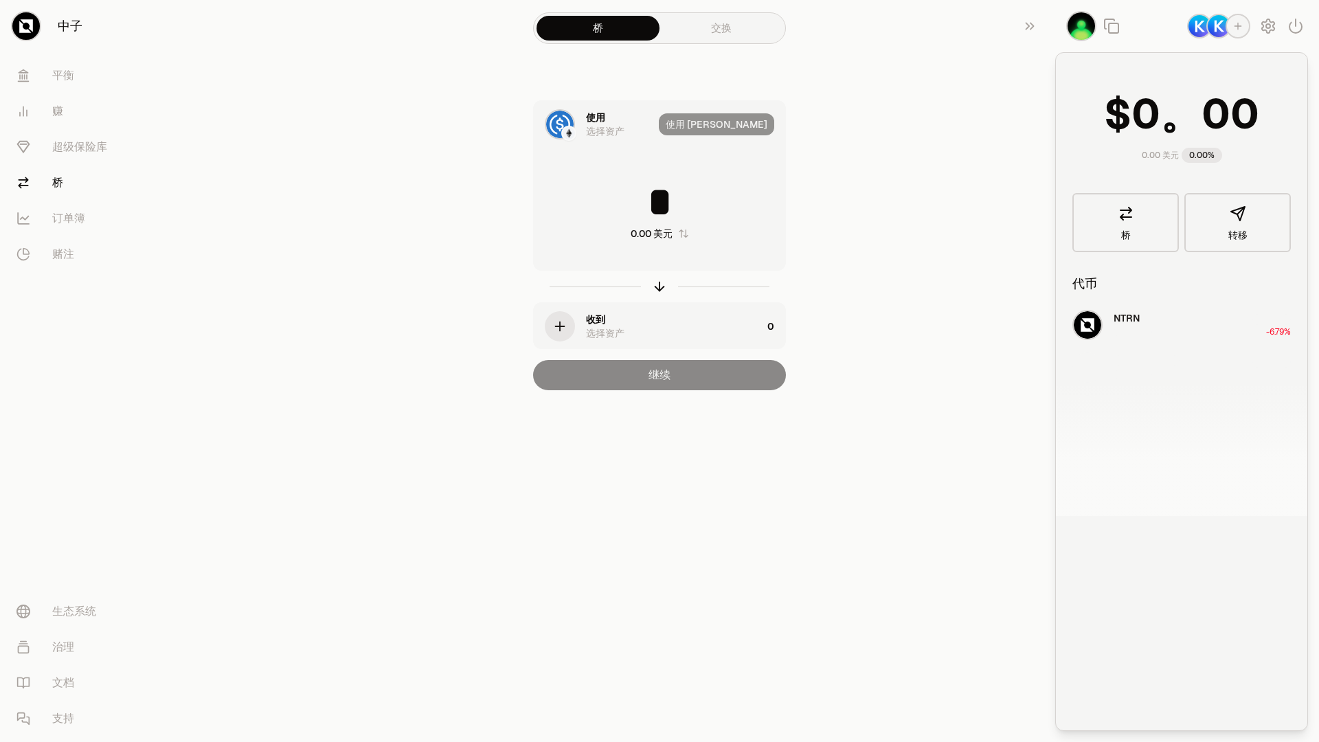
click at [1201, 158] on font "0.00%" at bounding box center [1201, 155] width 25 height 11
click at [1141, 162] on div "0.00 美元 0.00%" at bounding box center [1181, 122] width 218 height 107
click at [1151, 159] on font "0.00 美元" at bounding box center [1159, 155] width 37 height 11
click at [1190, 159] on font "0.00%" at bounding box center [1201, 155] width 25 height 11
click at [1215, 161] on div "0.00%" at bounding box center [1201, 155] width 41 height 15
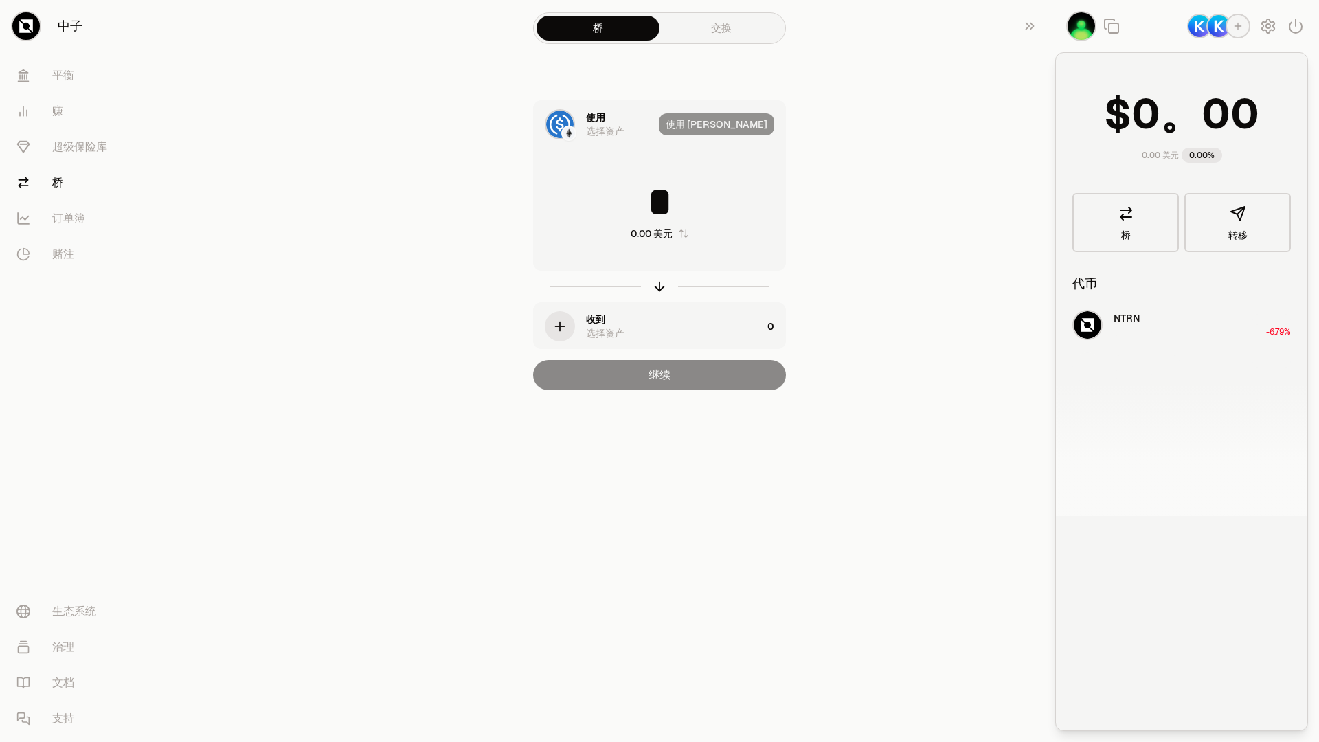
click at [1279, 93] on span "0 1 2 3 4 5 6 7 8 9 。 0 1 2 3 4 5 6 7 8 9 0 1 2 3 4 5 6 7 8 9" at bounding box center [1195, 114] width 169 height 62
click at [1232, 117] on font "0" at bounding box center [1244, 114] width 29 height 54
click at [1137, 123] on font "0" at bounding box center [1145, 114] width 29 height 54
drag, startPoint x: 1095, startPoint y: 76, endPoint x: 1102, endPoint y: 52, distance: 25.7
click at [1095, 75] on div "0.00 美元 0.00%" at bounding box center [1181, 122] width 218 height 107
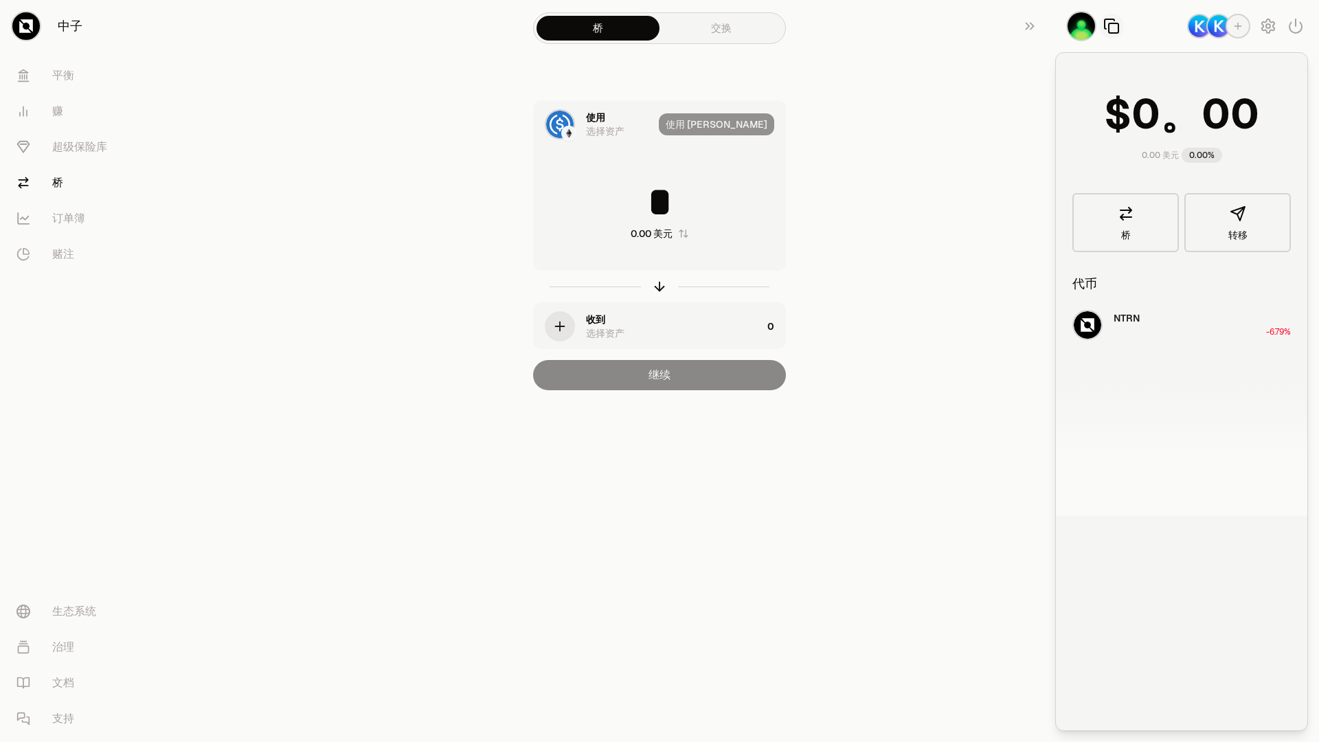
click at [1113, 34] on button "button" at bounding box center [1111, 26] width 25 height 25
click at [1115, 30] on icon "button" at bounding box center [1111, 26] width 16 height 16
click at [1085, 25] on img "button" at bounding box center [1080, 25] width 27 height 27
click at [1086, 32] on img "button" at bounding box center [1080, 25] width 27 height 27
click at [1198, 26] on img "button" at bounding box center [1199, 26] width 22 height 22
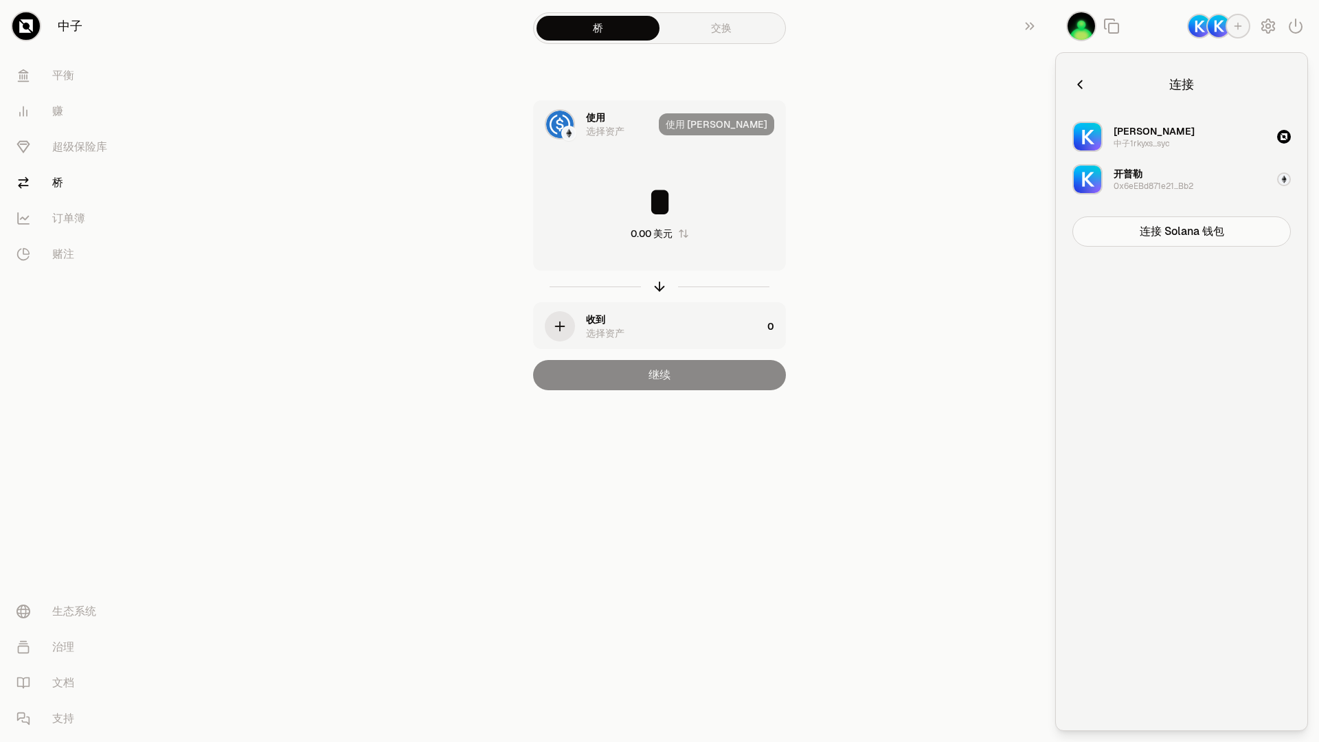
click at [1211, 30] on img "button" at bounding box center [1218, 26] width 22 height 22
click at [1215, 25] on img "button" at bounding box center [1218, 26] width 22 height 22
click at [1127, 133] on font "[PERSON_NAME]" at bounding box center [1153, 131] width 81 height 12
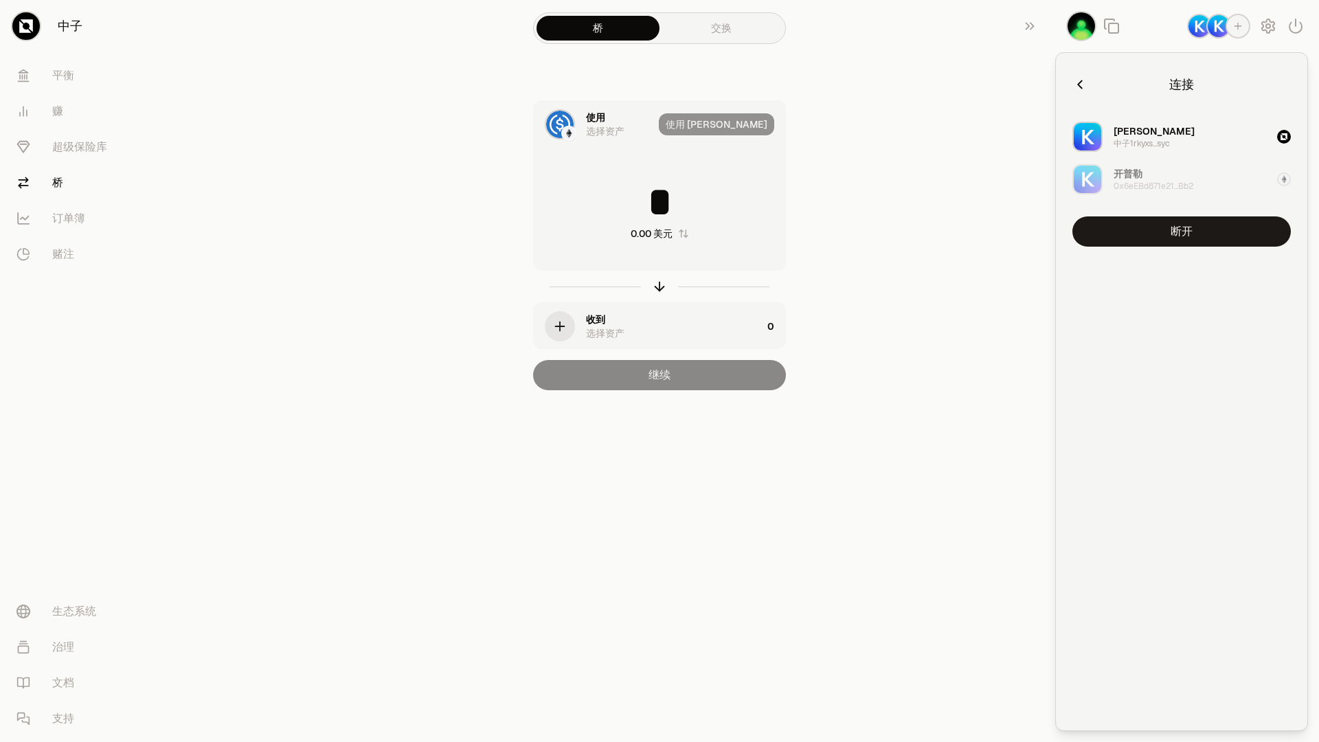
click at [1125, 131] on font "[PERSON_NAME]" at bounding box center [1153, 131] width 81 height 12
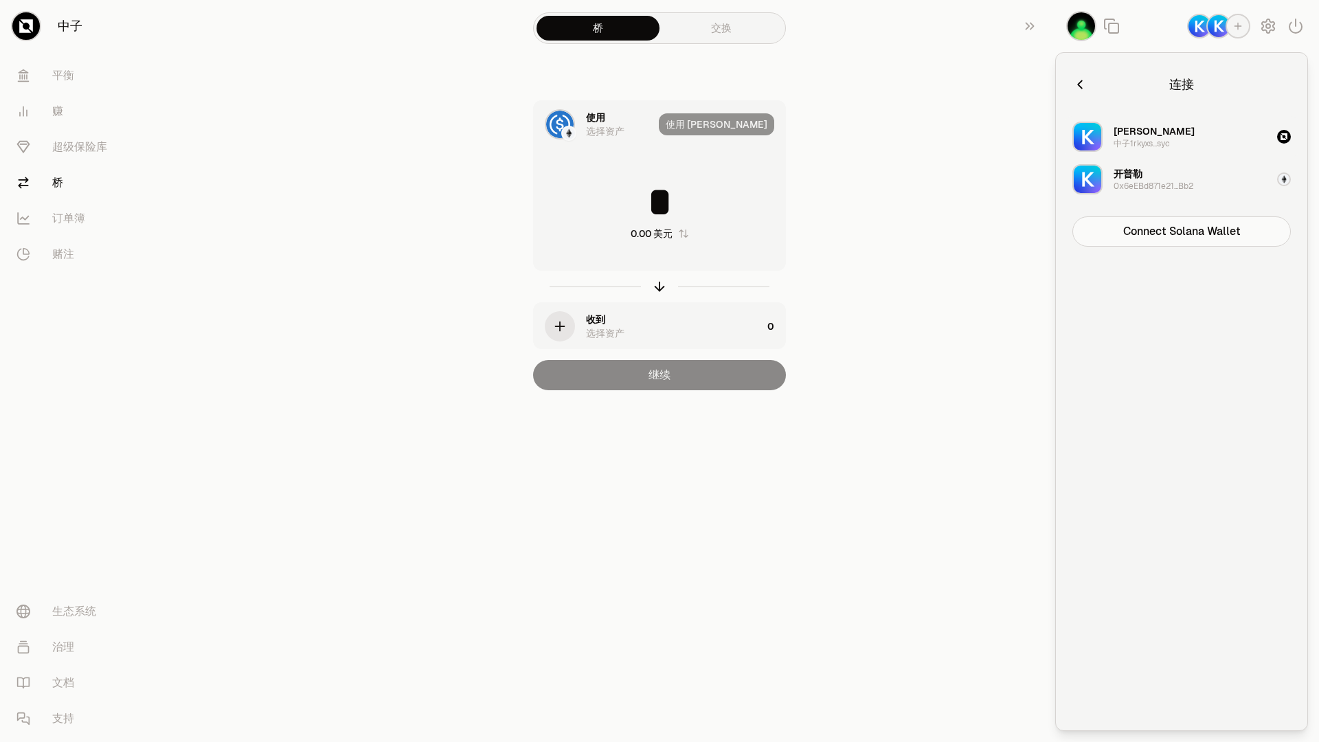
click at [1126, 130] on font "[PERSON_NAME]" at bounding box center [1153, 131] width 81 height 12
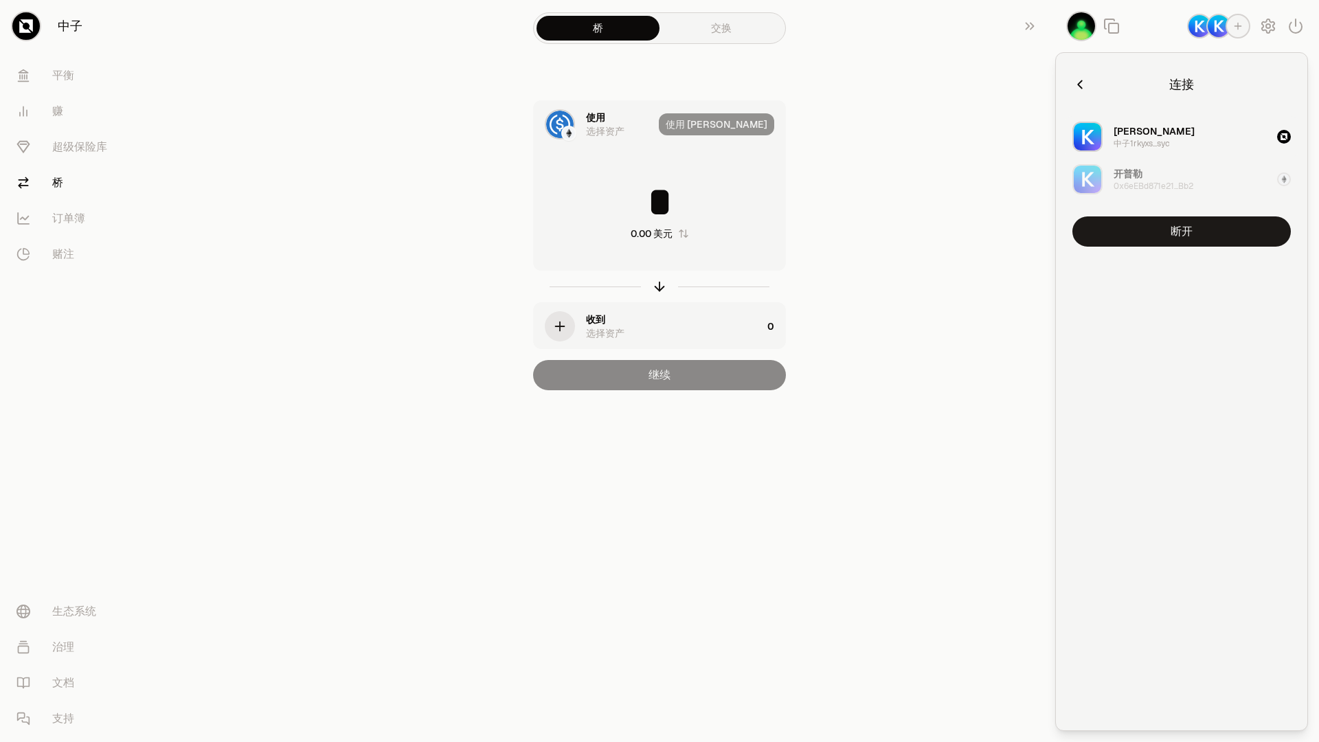
click at [1282, 135] on icon "button" at bounding box center [1283, 136] width 7 height 7
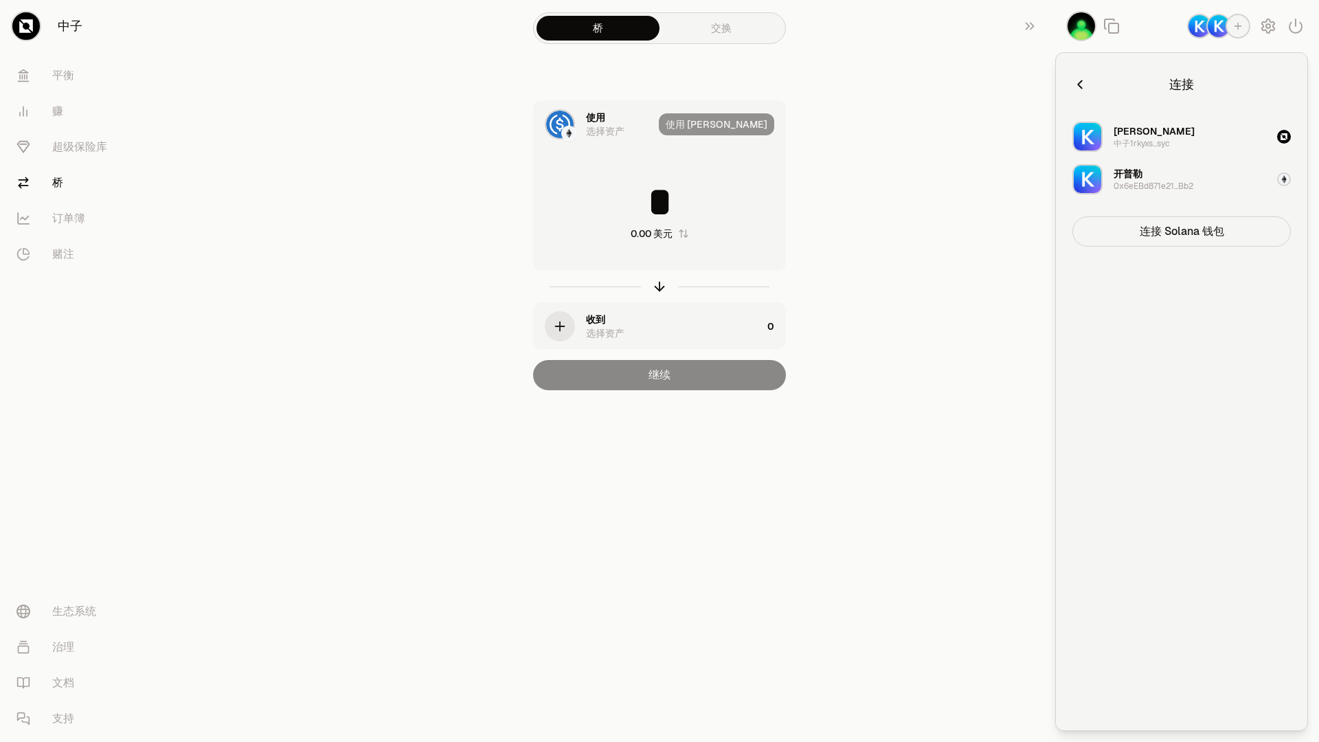
click at [1181, 235] on font "连接 Solana 钱包" at bounding box center [1181, 231] width 84 height 14
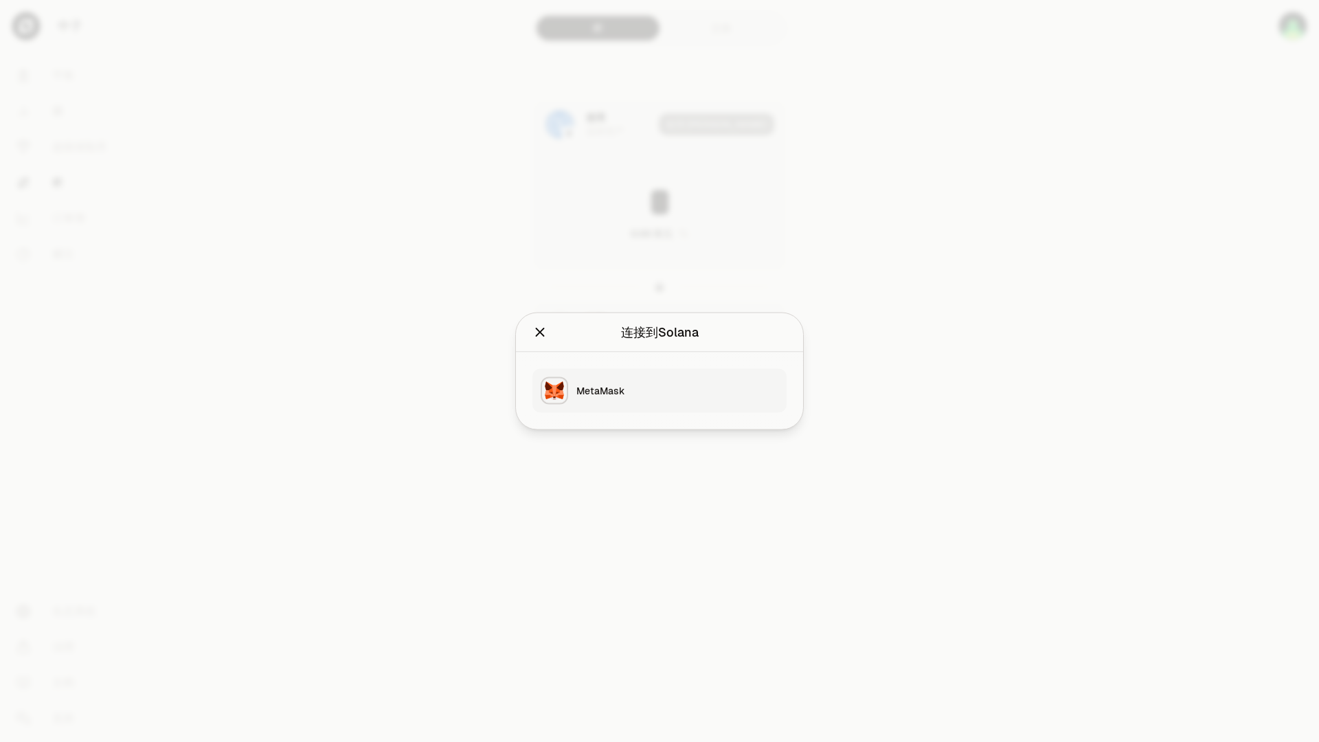
click at [532, 334] on div "连接到 [PERSON_NAME] 通过将您已有的钱包连接到 Solana来继续使用 。" at bounding box center [659, 332] width 287 height 39
click at [540, 334] on icon "关闭" at bounding box center [539, 332] width 15 height 15
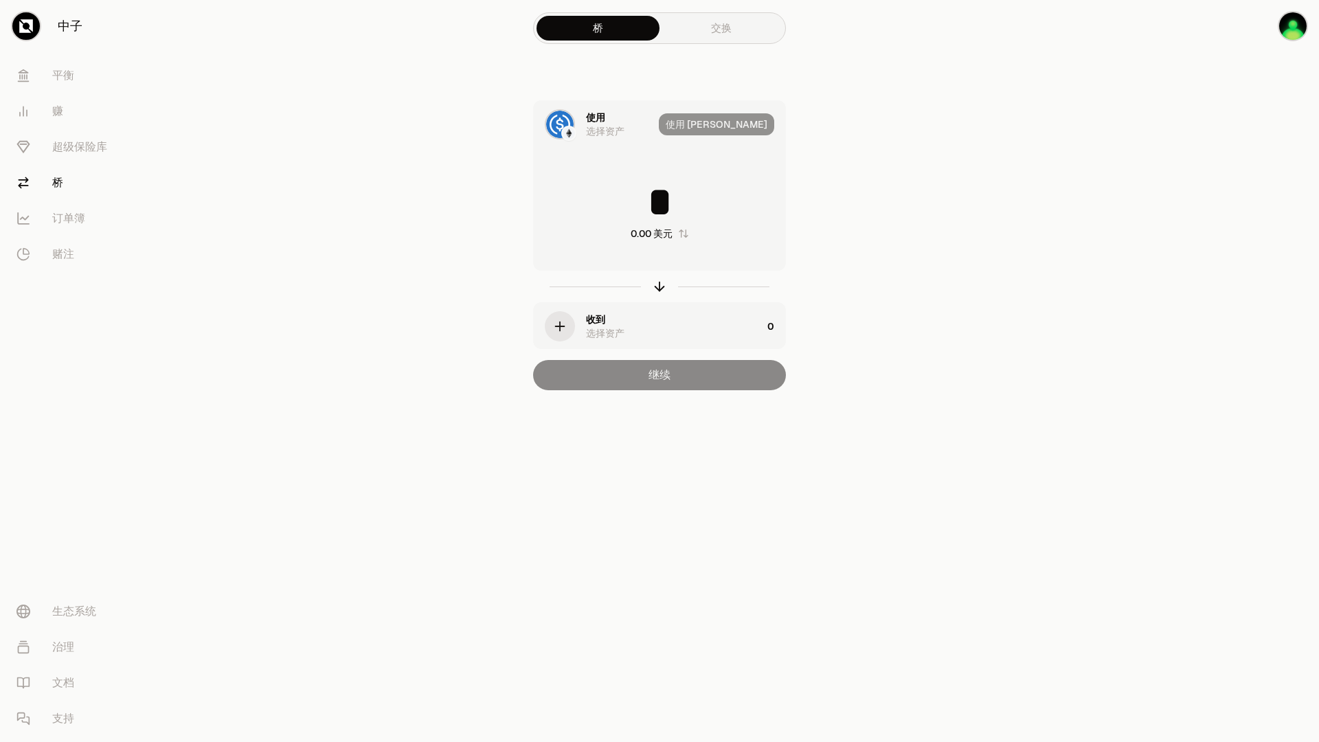
click at [936, 129] on main "桥 交换 使用 选择资产 使用 [PERSON_NAME] * 0.00 美元 收到 选择资产 0 继续" at bounding box center [736, 222] width 1165 height 445
drag, startPoint x: 1045, startPoint y: 19, endPoint x: 1025, endPoint y: 103, distance: 86.1
click at [1025, 103] on main "桥 交换 使用 选择资产 使用 [PERSON_NAME] * 0.00 美元 收到 选择资产 0 继续" at bounding box center [736, 222] width 1165 height 445
